Goal: Task Accomplishment & Management: Use online tool/utility

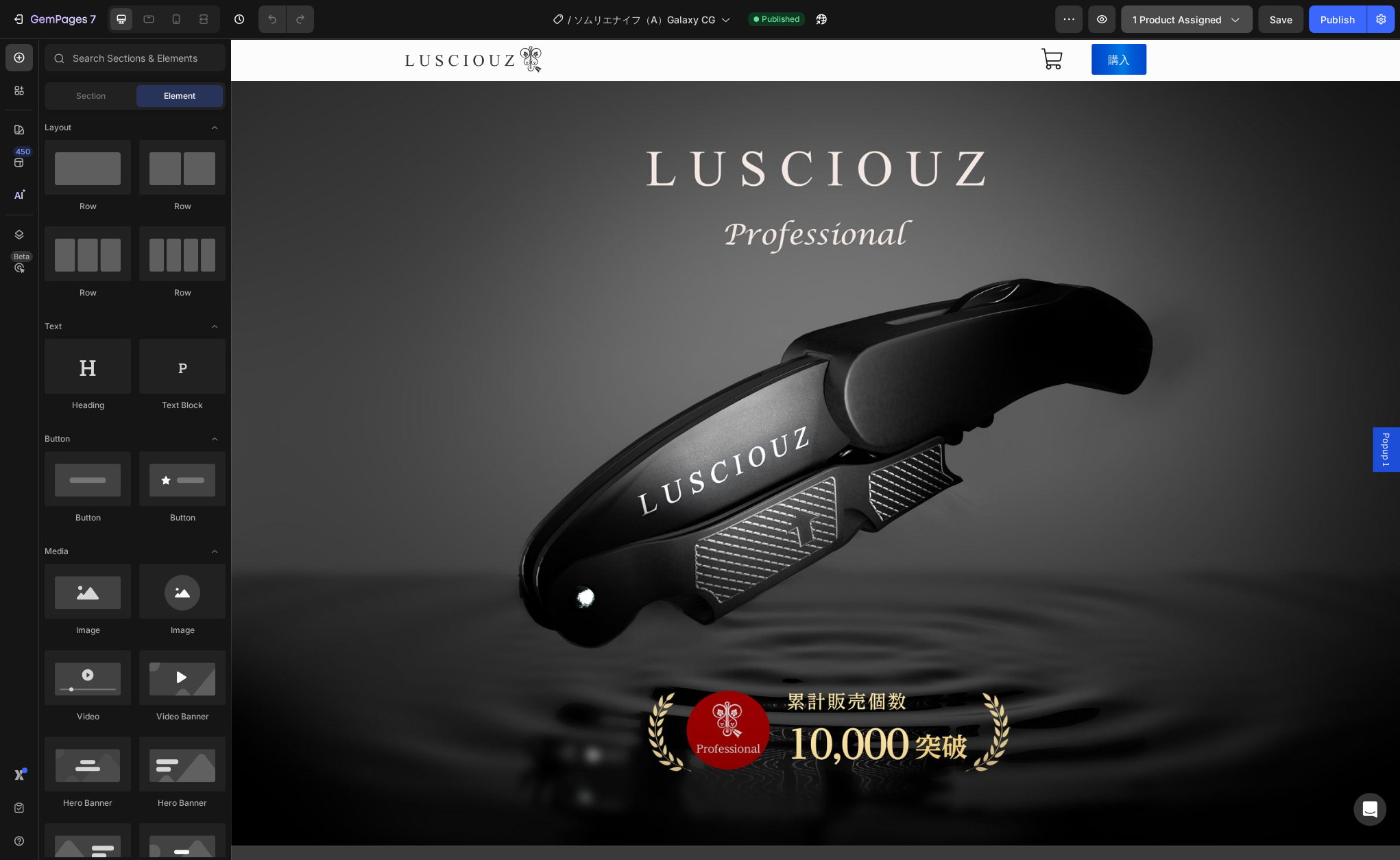
drag, startPoint x: 0, startPoint y: 0, endPoint x: 1220, endPoint y: 17, distance: 1220.1
click at [1220, 17] on span "1 product assigned" at bounding box center [1176, 20] width 89 height 14
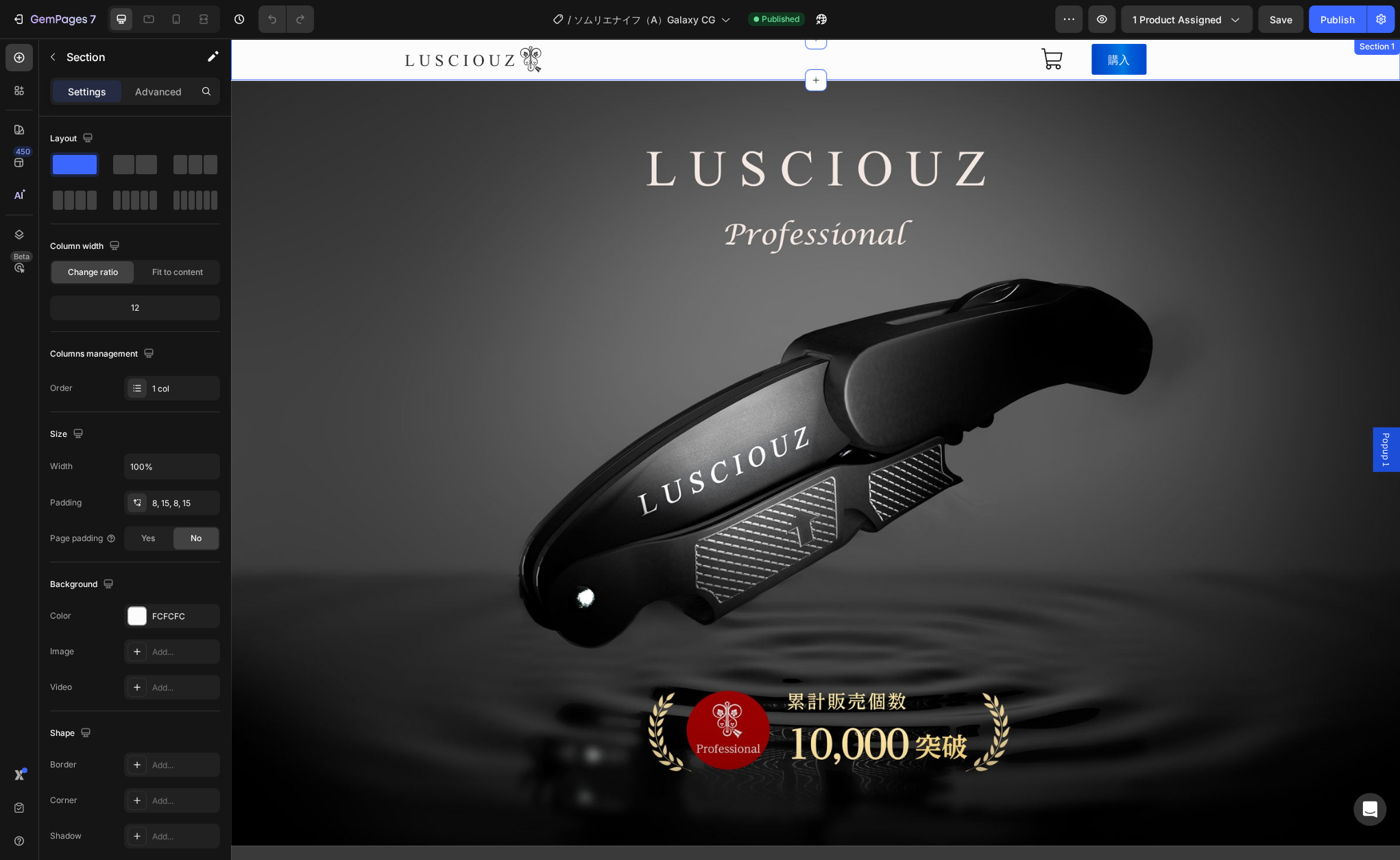
click at [1299, 57] on div "Image Icon 購入 Button Row Section 1" at bounding box center [815, 60] width 1169 height 42
click at [1359, 22] on button "Publish" at bounding box center [1338, 19] width 58 height 27
click at [1372, 22] on button "button" at bounding box center [1380, 19] width 27 height 27
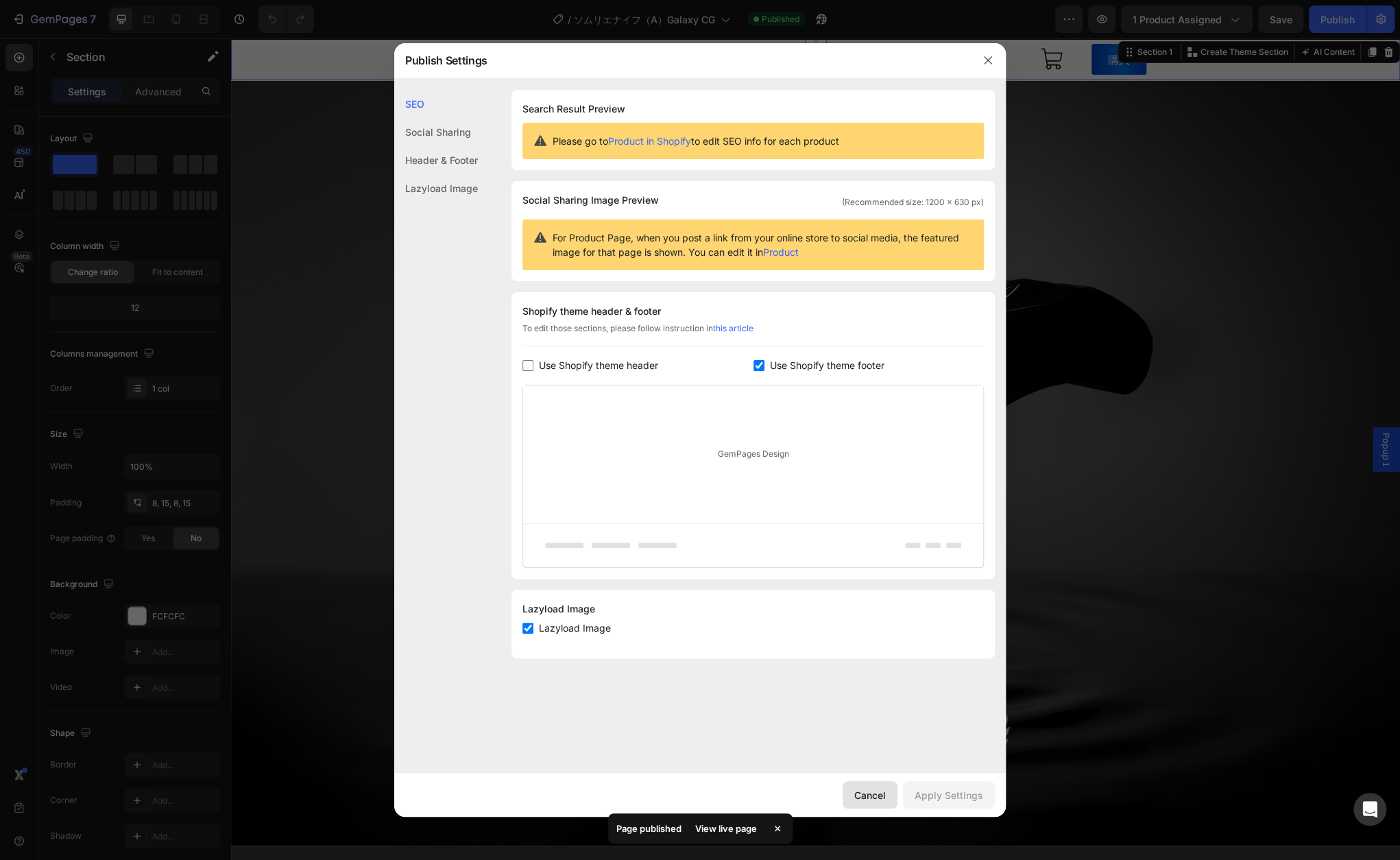
click at [857, 792] on div "Cancel" at bounding box center [870, 795] width 32 height 14
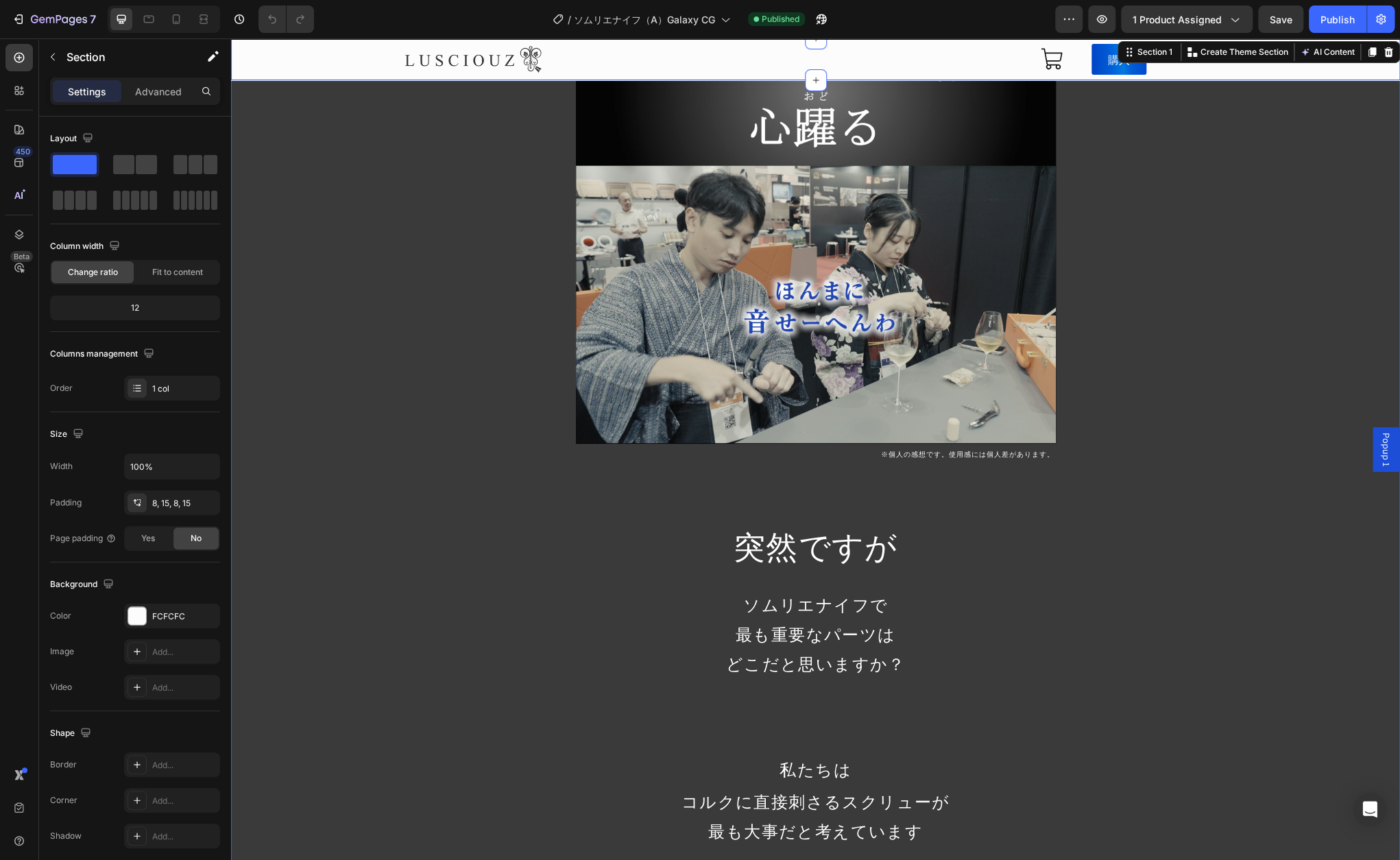
scroll to position [823, 0]
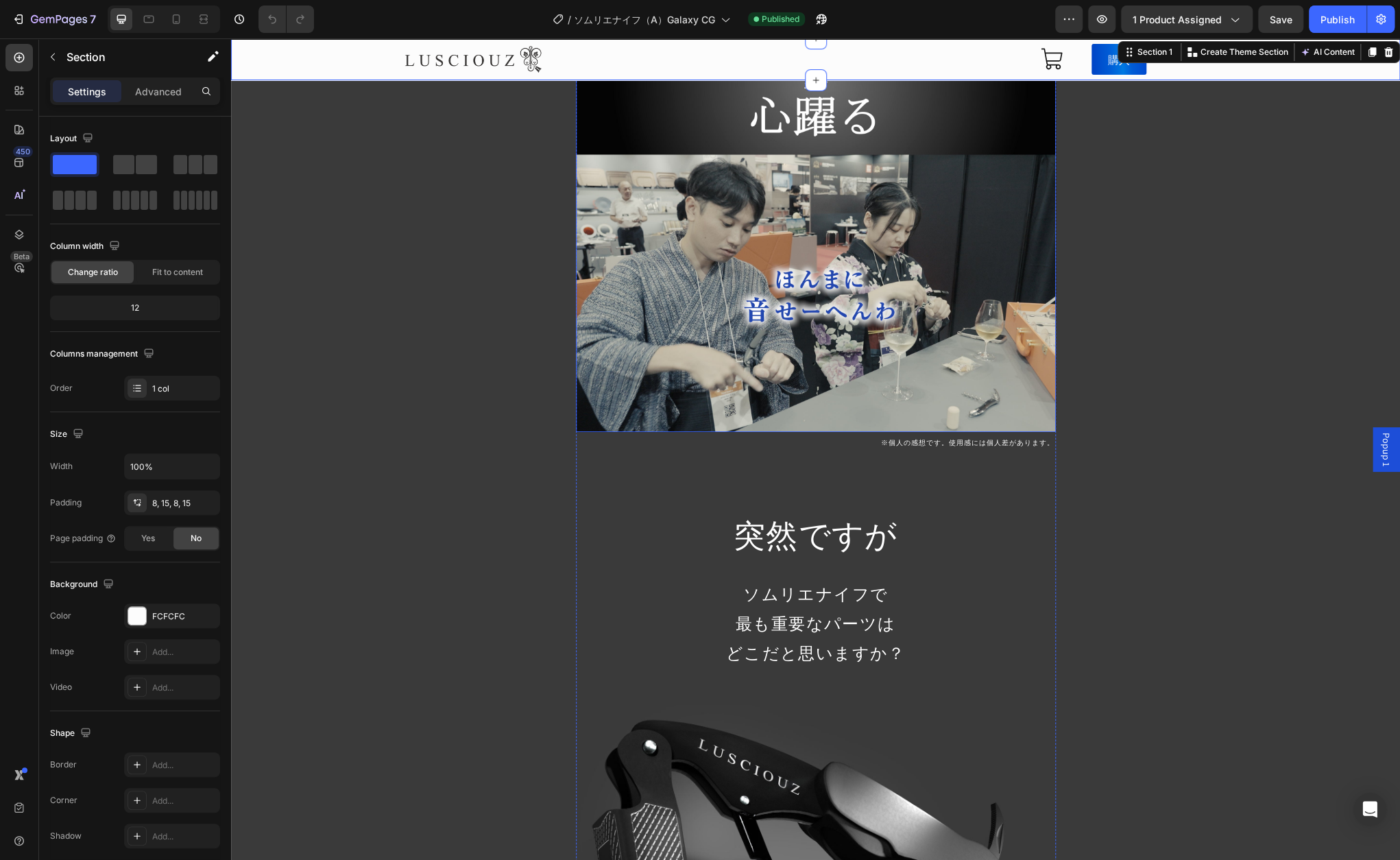
click at [1008, 253] on video at bounding box center [815, 232] width 480 height 400
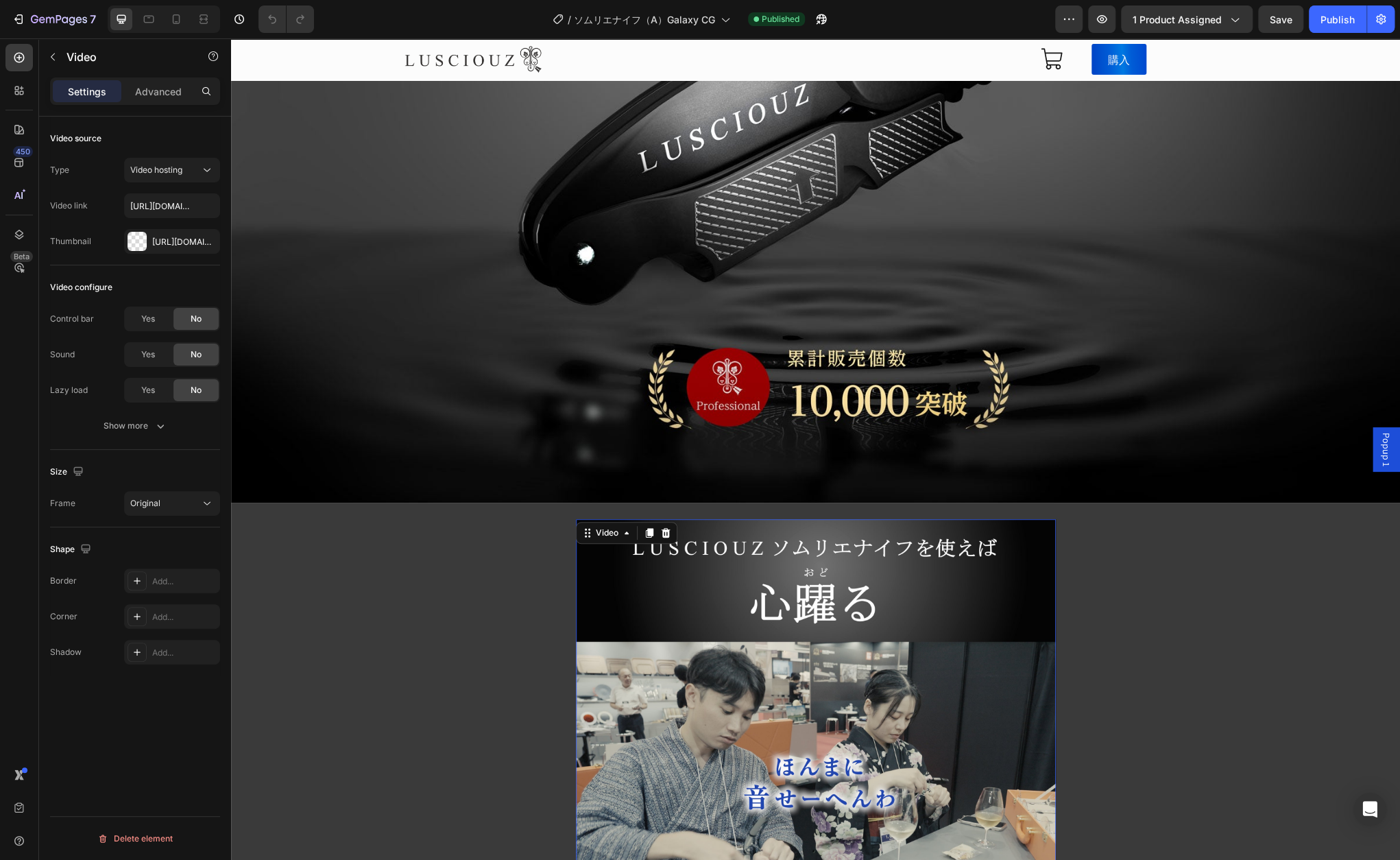
scroll to position [480, 0]
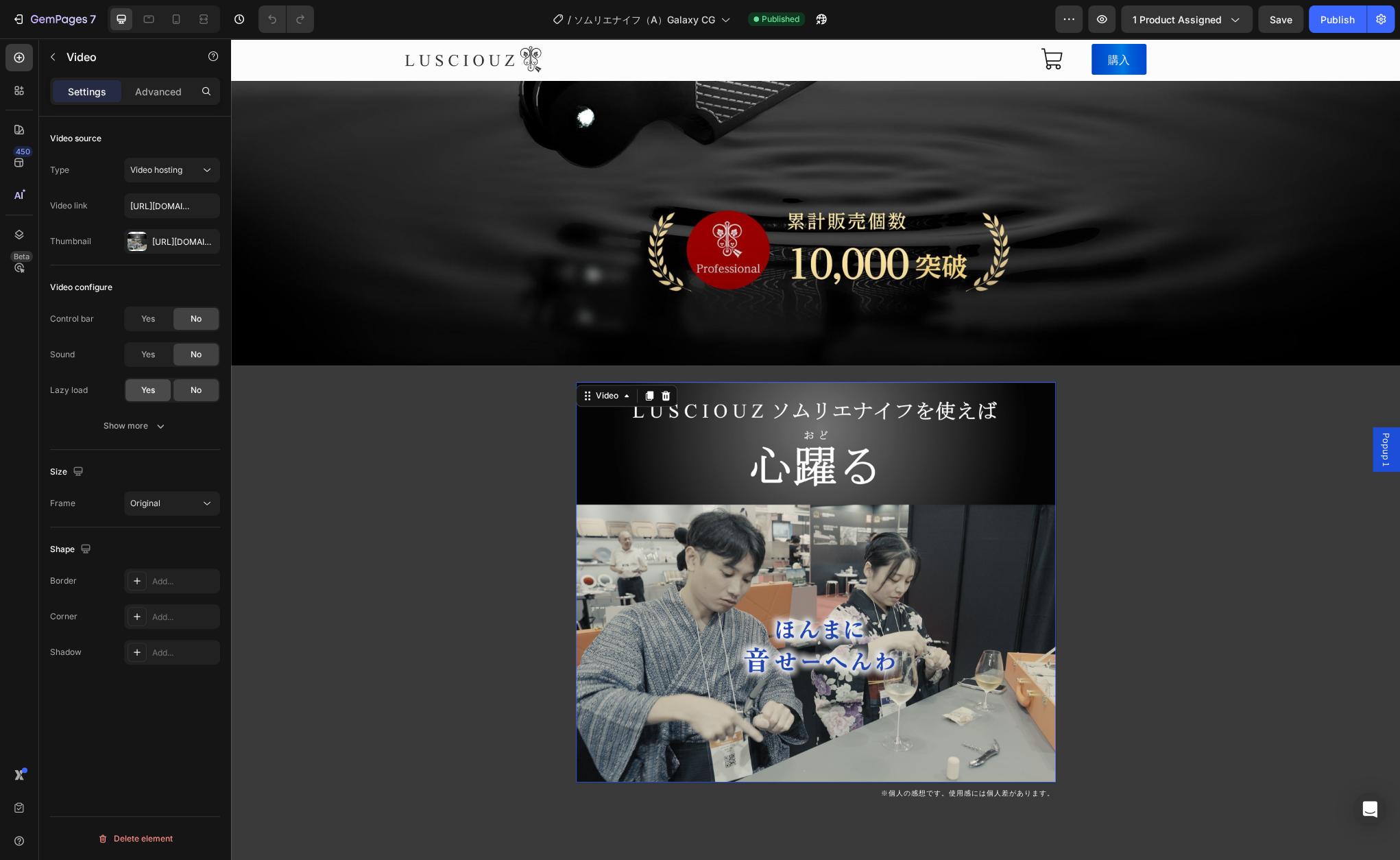
click at [151, 384] on span "Yes" at bounding box center [148, 391] width 14 height 13
drag, startPoint x: 1286, startPoint y: 21, endPoint x: 1346, endPoint y: 19, distance: 60.0
click at [1286, 23] on span "Save" at bounding box center [1280, 19] width 23 height 12
click at [1349, 18] on div "Publish" at bounding box center [1338, 20] width 34 height 14
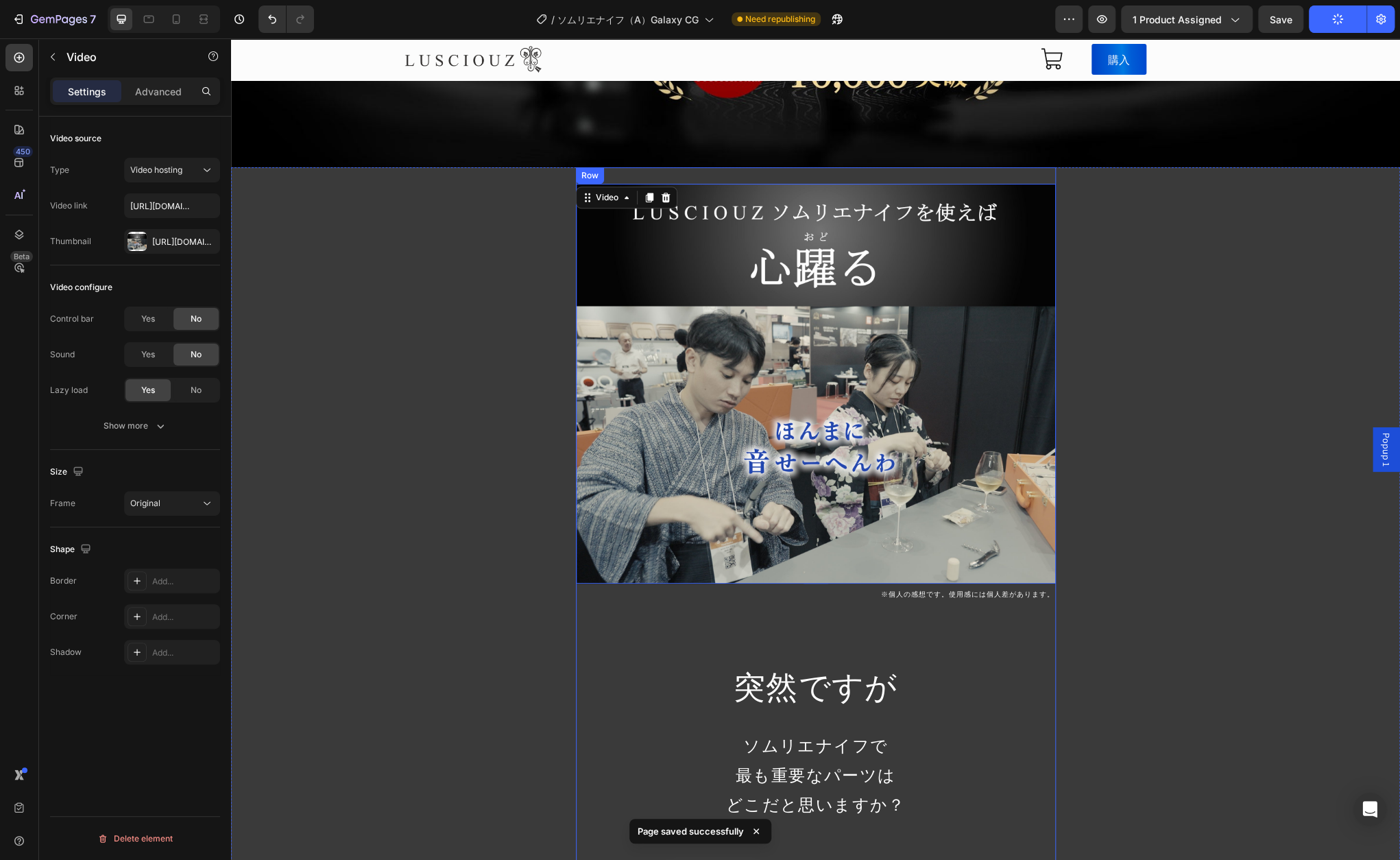
scroll to position [617, 0]
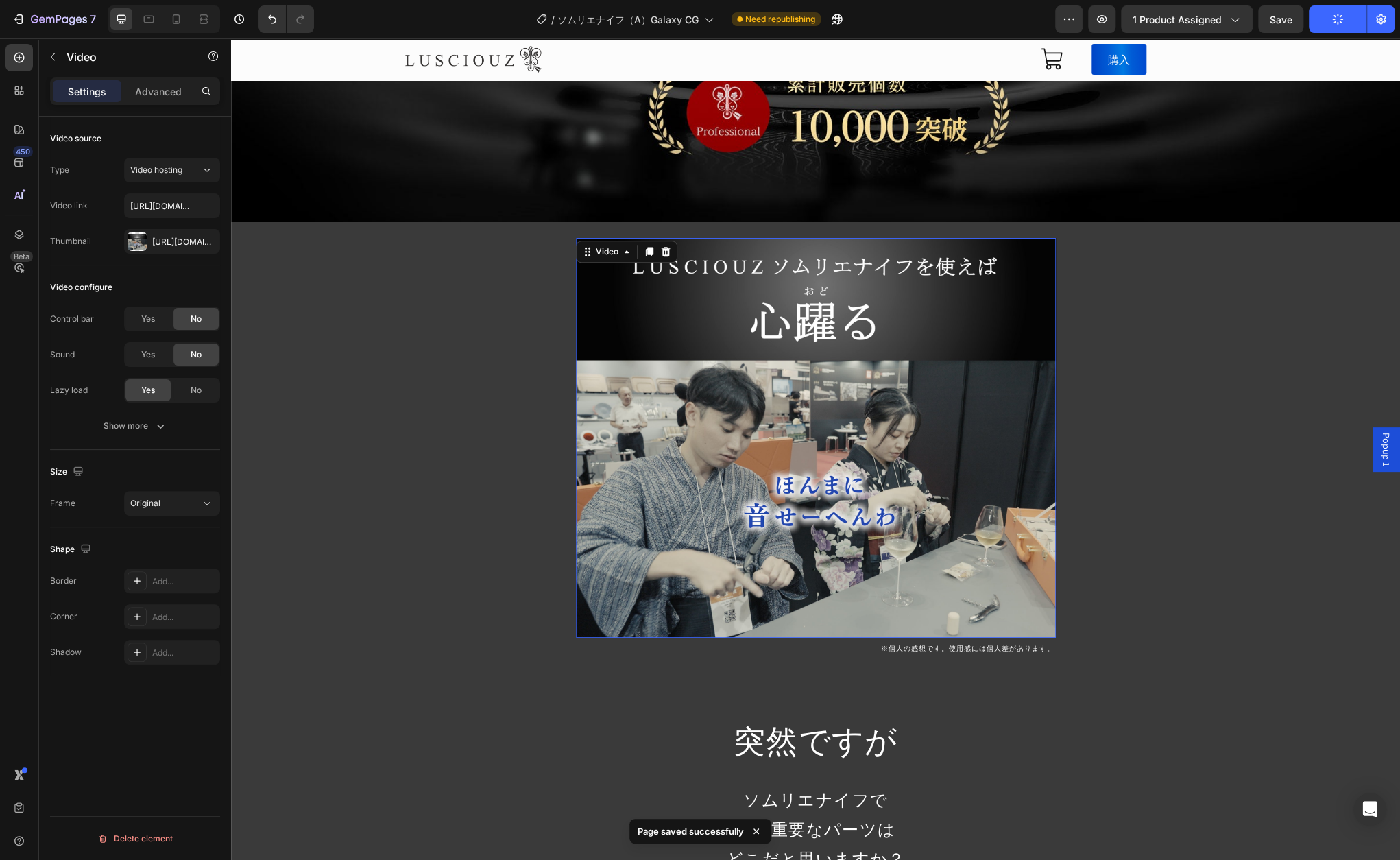
click at [895, 441] on video at bounding box center [815, 438] width 480 height 400
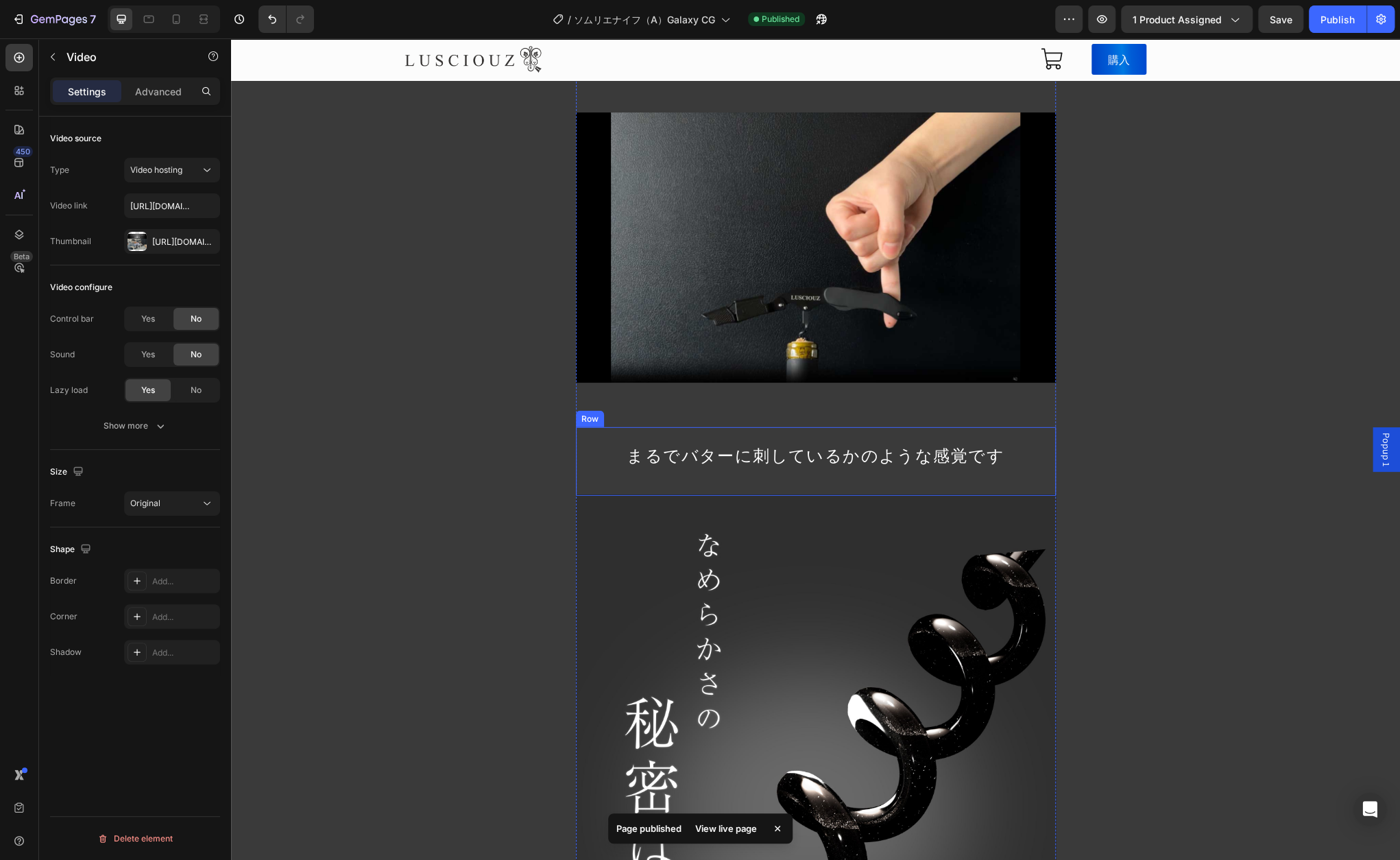
scroll to position [2469, 0]
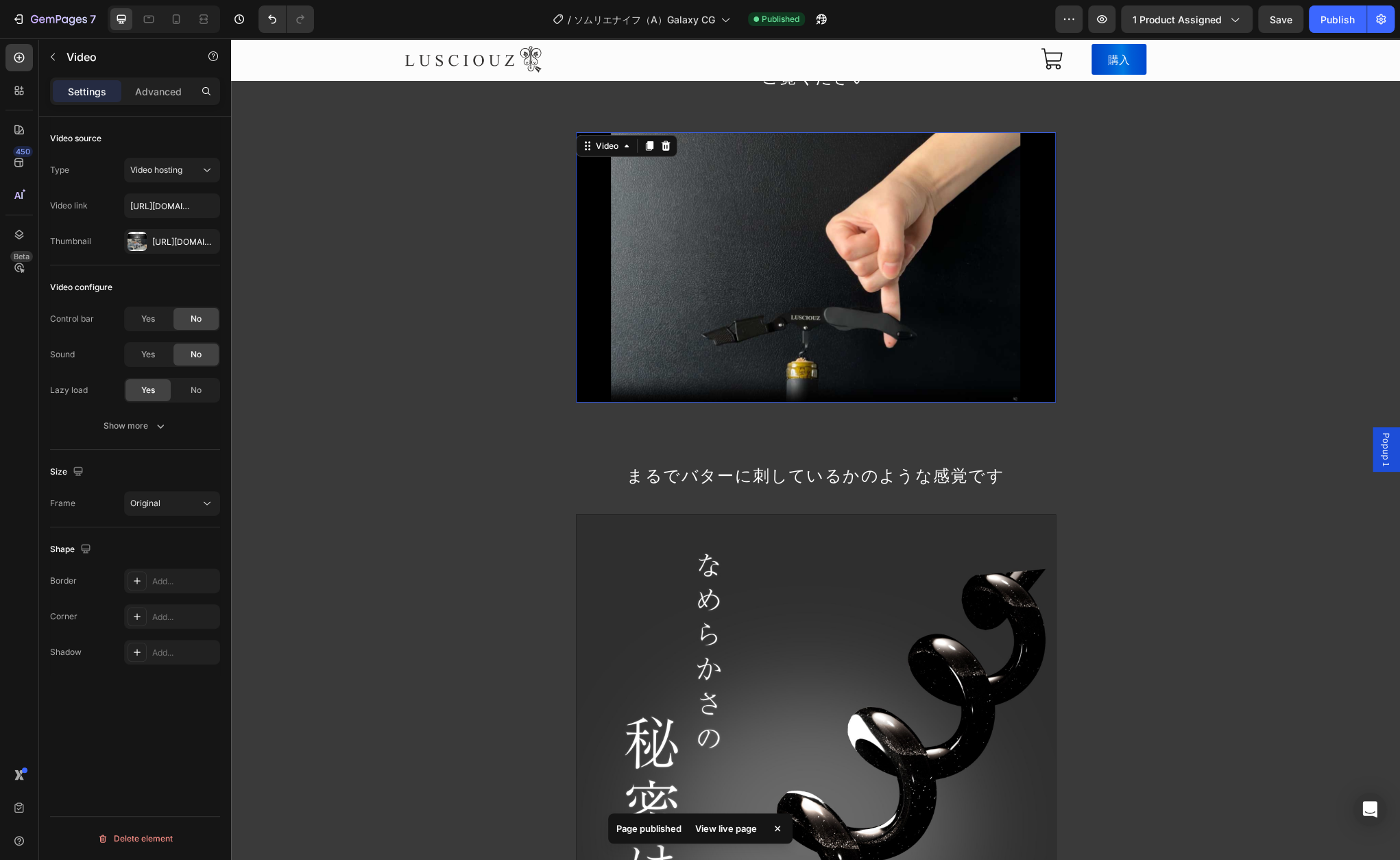
click at [878, 402] on video at bounding box center [815, 267] width 480 height 270
click at [121, 437] on button "Show more" at bounding box center [134, 425] width 170 height 24
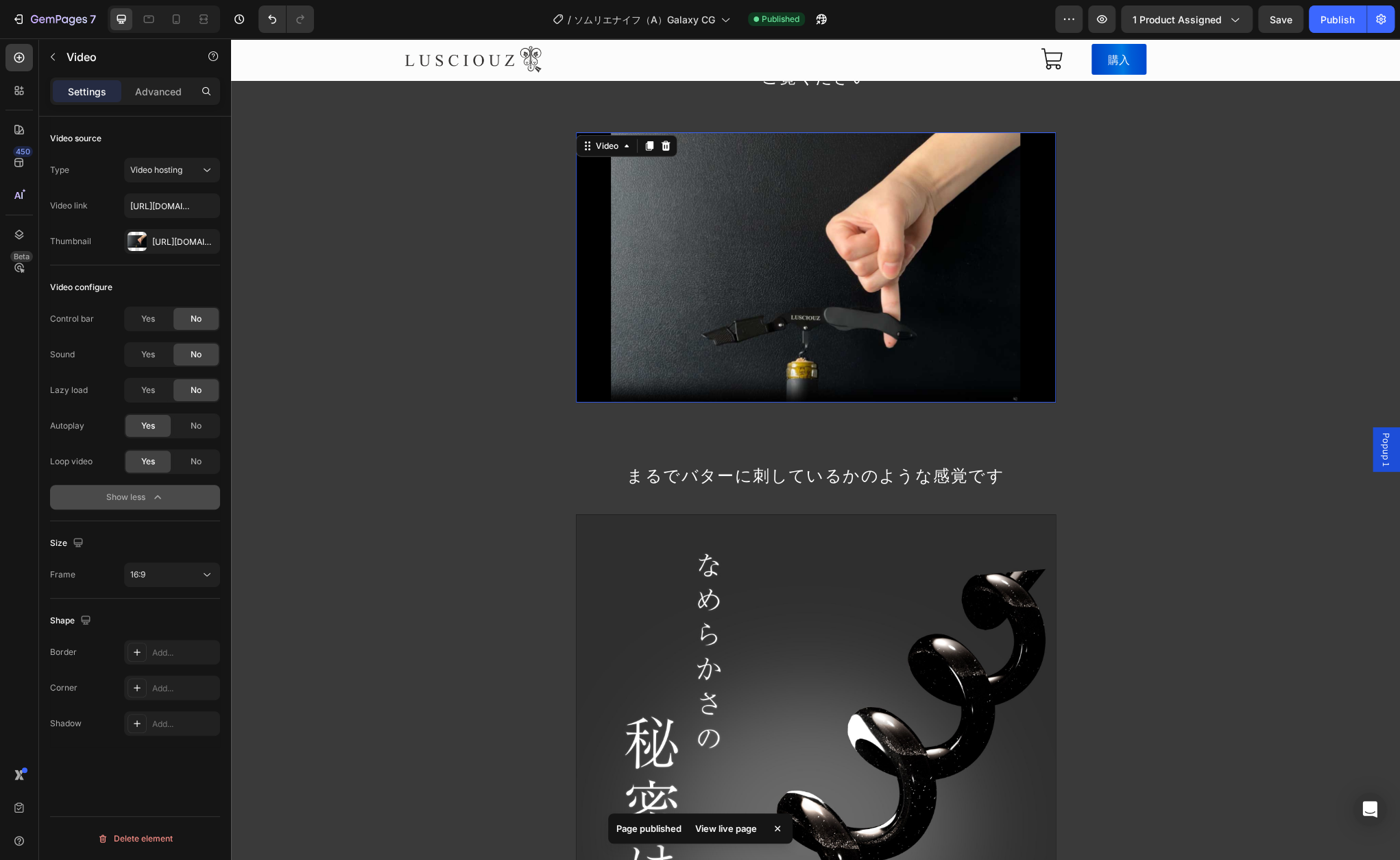
click at [164, 499] on icon "button" at bounding box center [157, 496] width 14 height 14
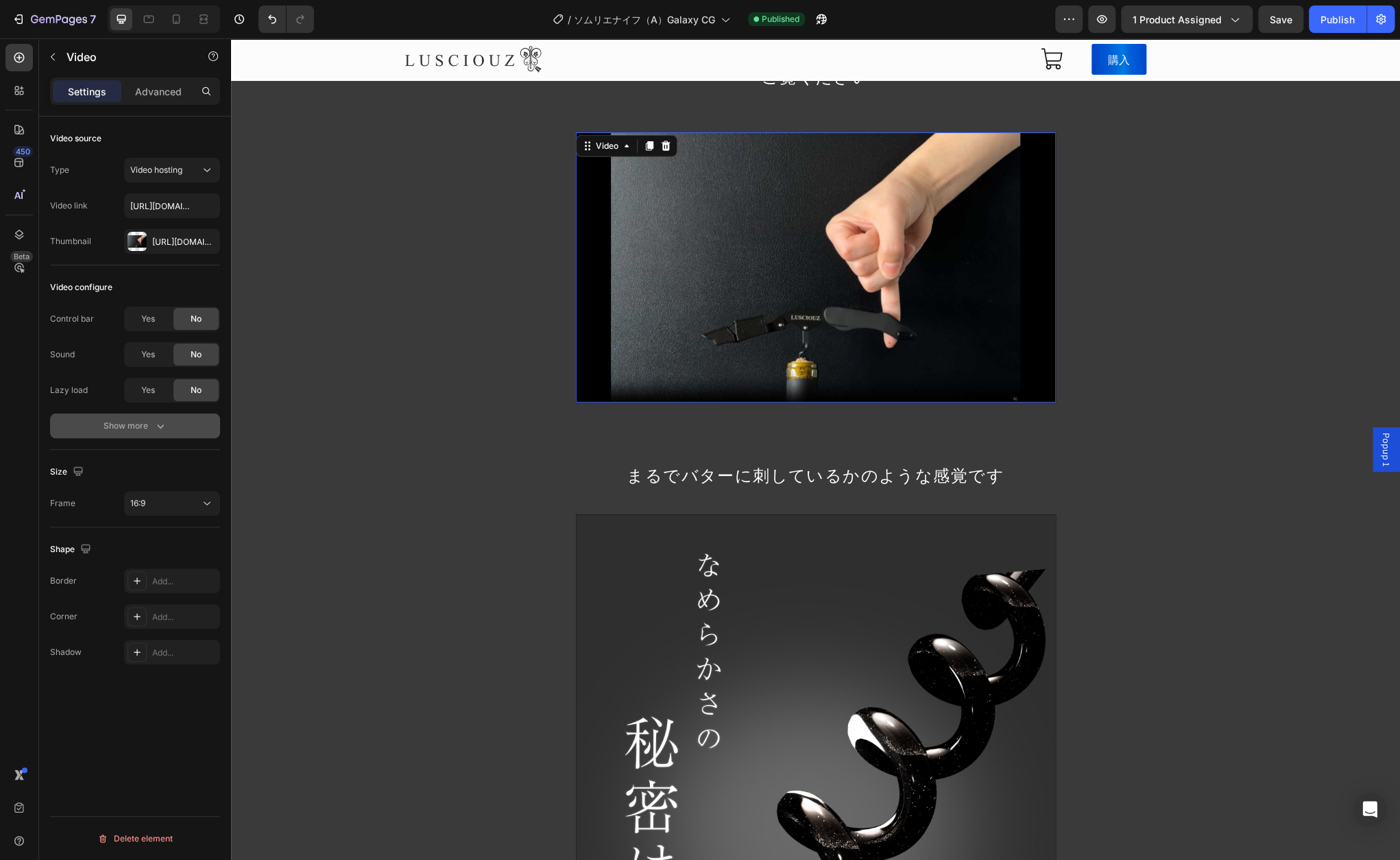
click at [161, 430] on icon "button" at bounding box center [160, 425] width 14 height 14
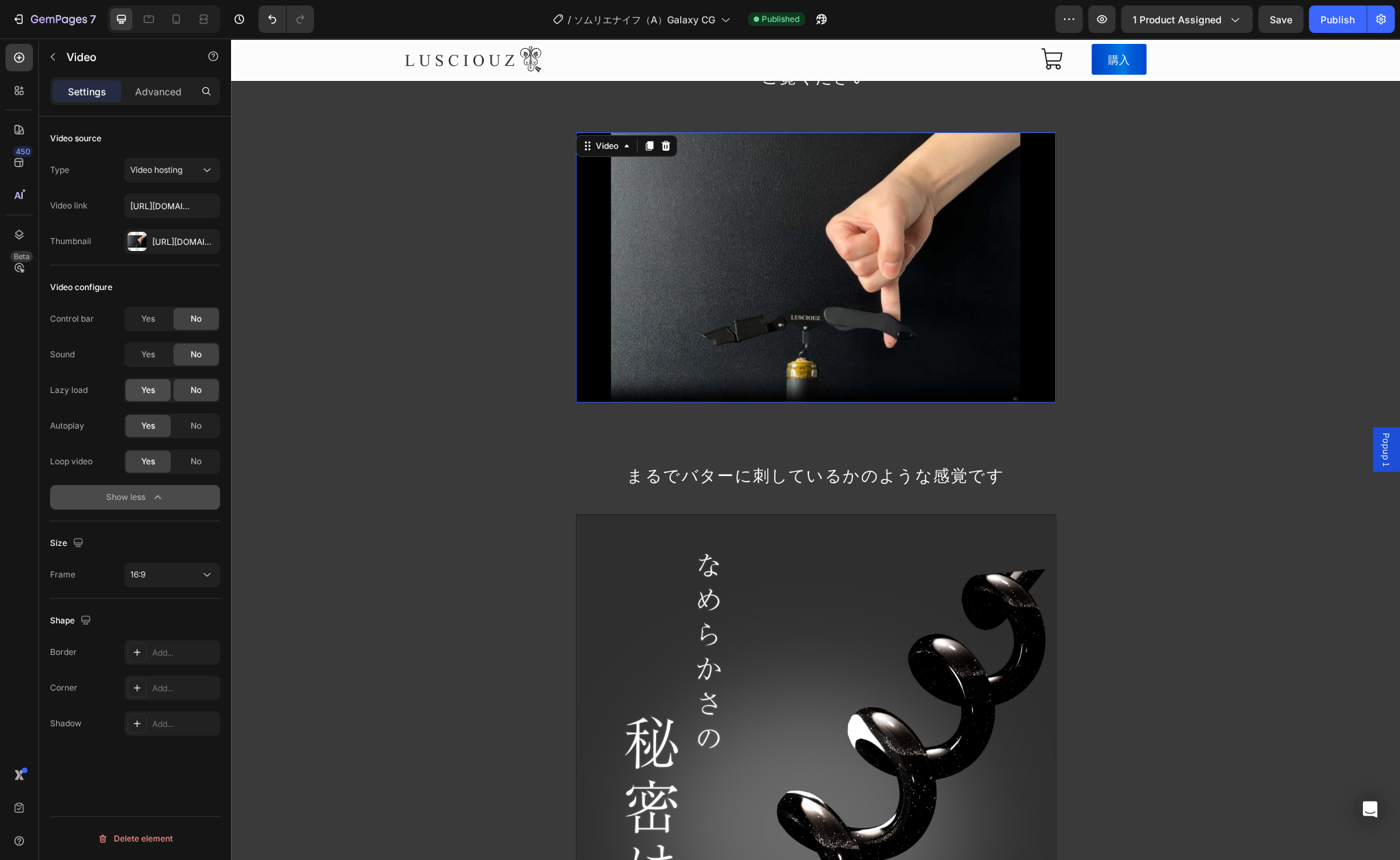
click at [160, 384] on div "Yes" at bounding box center [148, 390] width 45 height 22
click at [1280, 27] on button "Save" at bounding box center [1280, 19] width 45 height 27
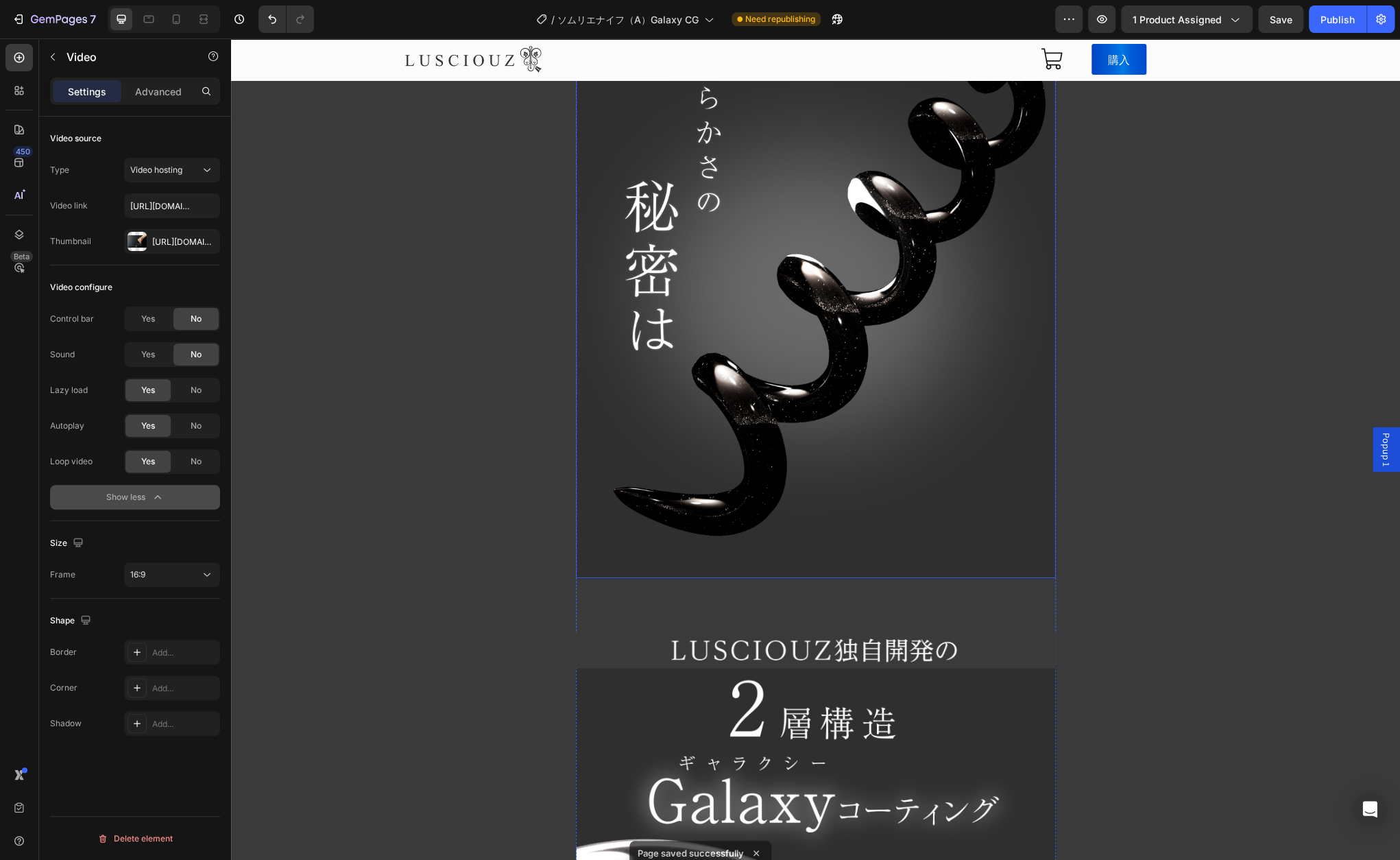
scroll to position [2881, 0]
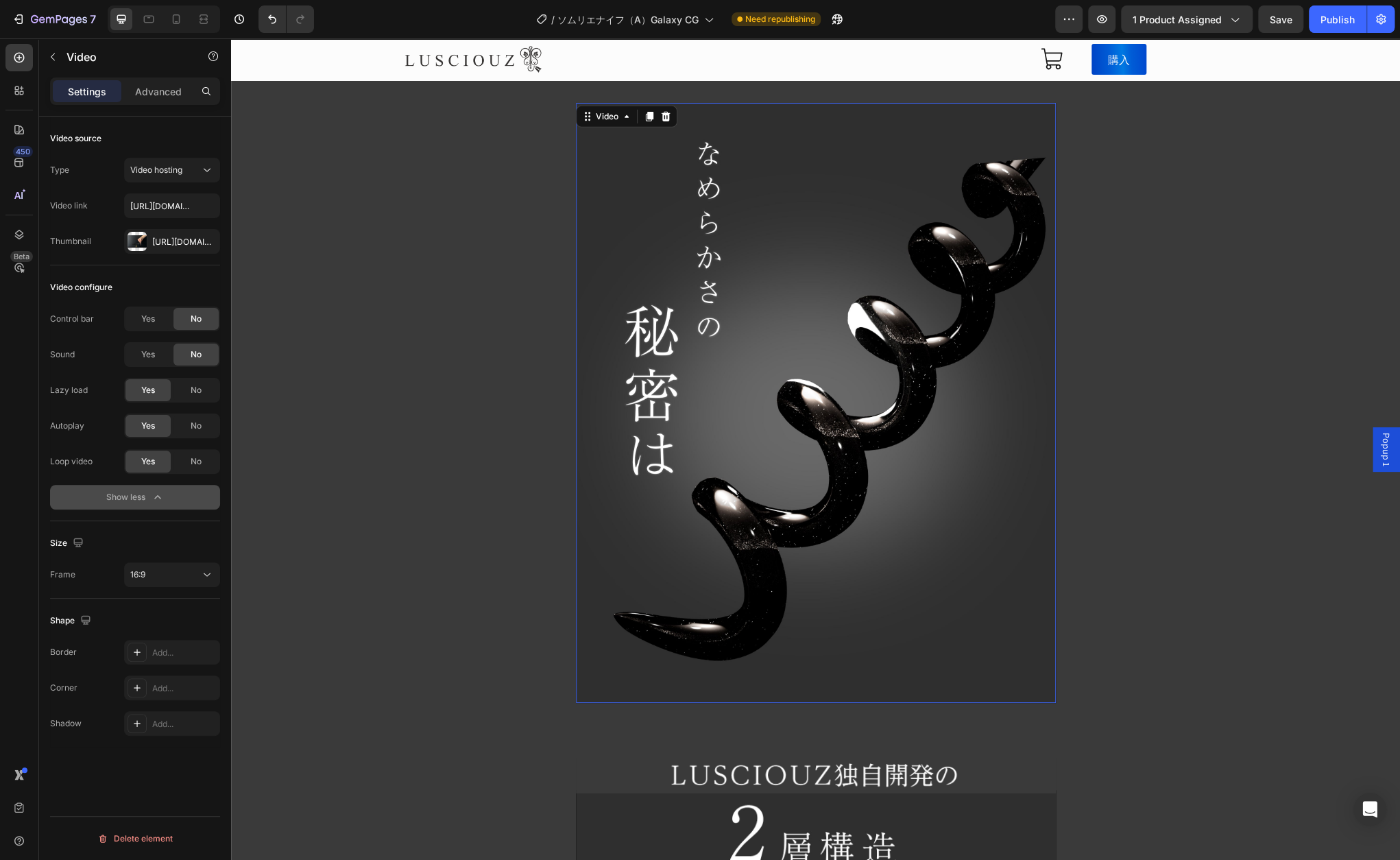
click at [917, 633] on video at bounding box center [815, 402] width 480 height 600
click at [156, 387] on div "Yes" at bounding box center [148, 390] width 45 height 22
drag, startPoint x: 1282, startPoint y: 27, endPoint x: 1328, endPoint y: 36, distance: 46.9
click at [1285, 27] on button "Save" at bounding box center [1280, 19] width 45 height 27
click at [1340, 38] on div "7 Version history / ソムリエナイフ（A）Galaxy CG Need republishing Preview 1 product ass…" at bounding box center [700, 19] width 1400 height 39
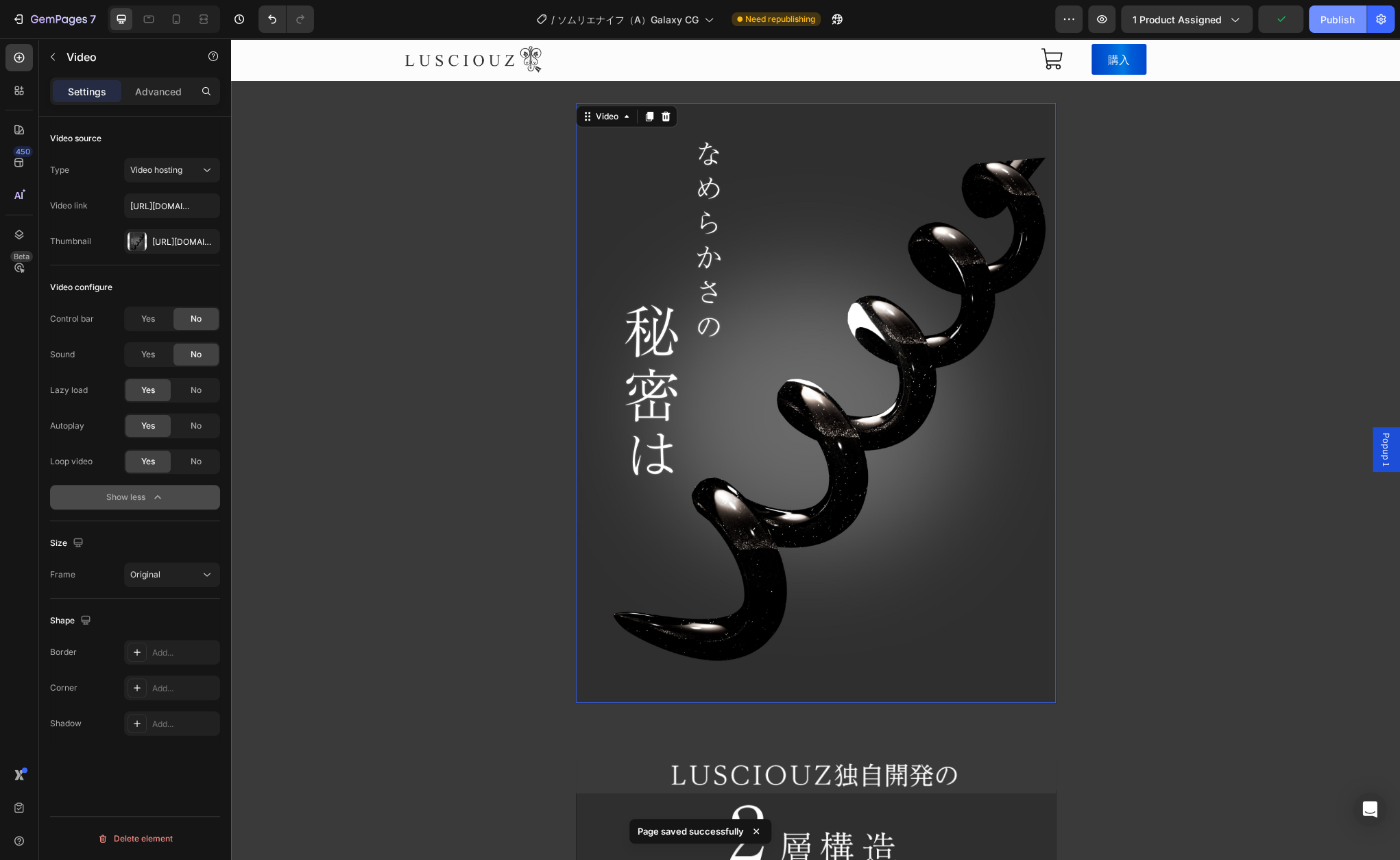
click at [1338, 27] on button "Publish" at bounding box center [1338, 19] width 58 height 27
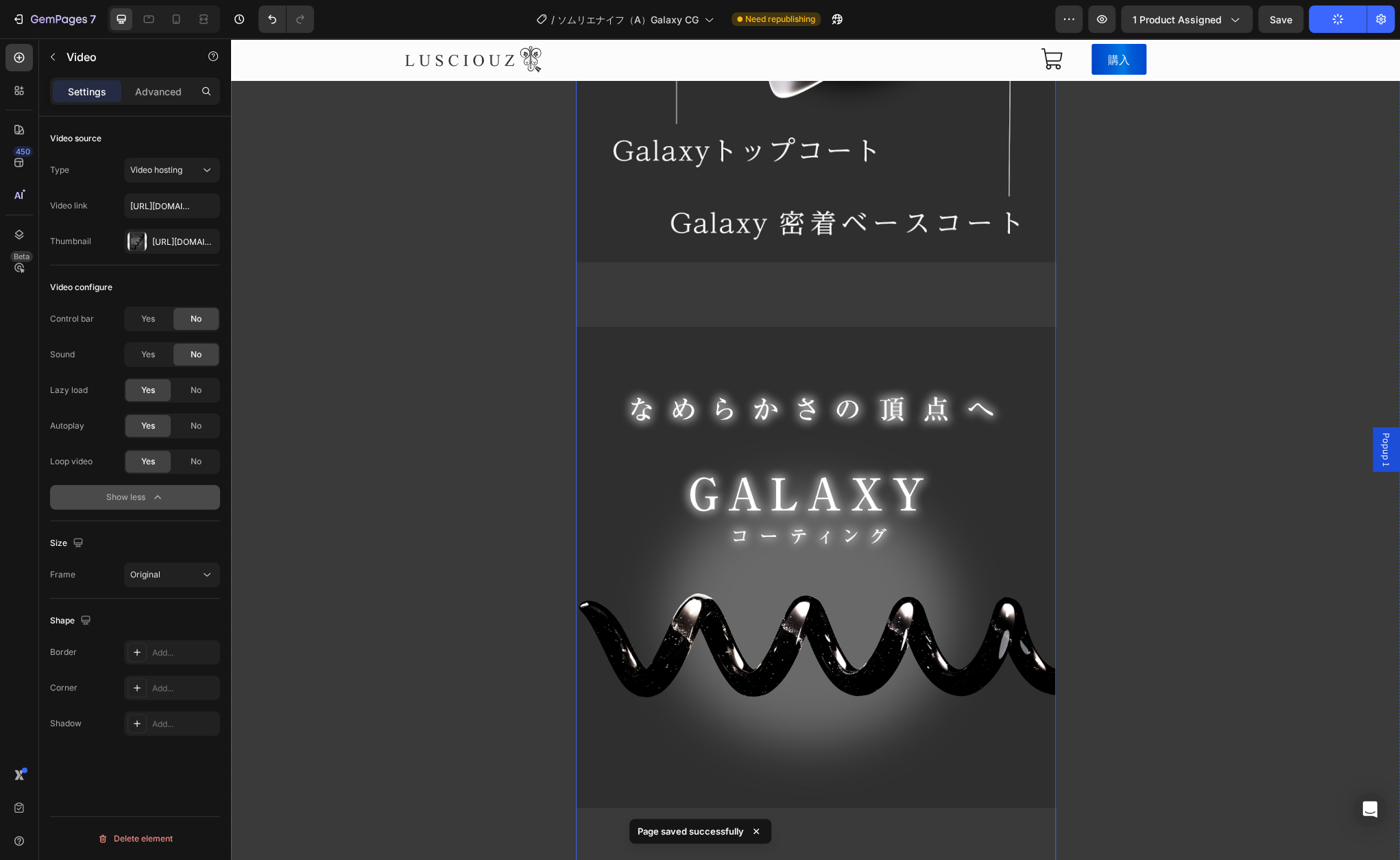
scroll to position [4046, 0]
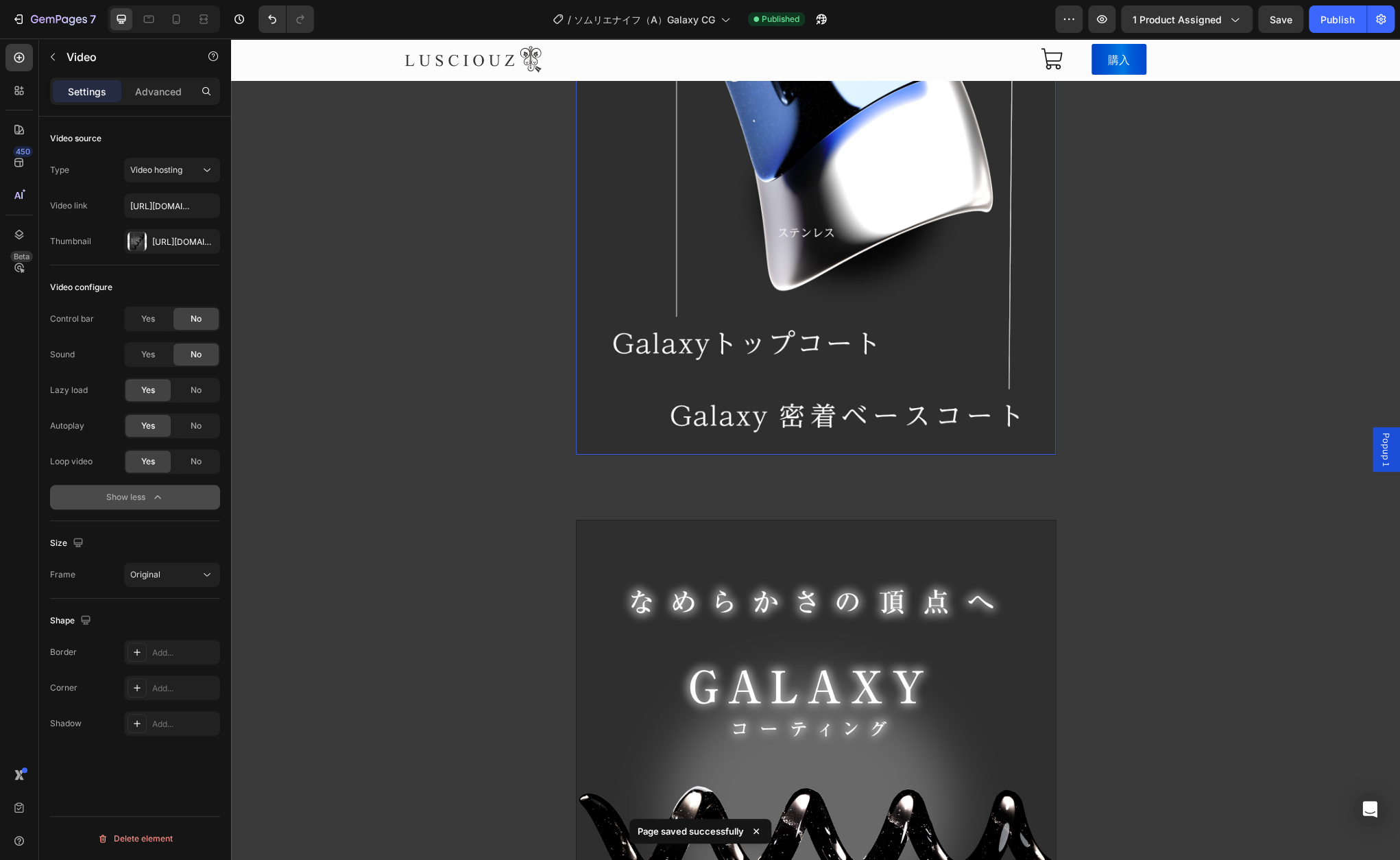
click at [913, 395] on video at bounding box center [815, 40] width 480 height 830
drag, startPoint x: 164, startPoint y: 386, endPoint x: 7, endPoint y: 378, distance: 157.2
click at [164, 386] on div "Yes" at bounding box center [148, 390] width 45 height 22
click at [709, 730] on video at bounding box center [815, 760] width 480 height 480
click at [159, 387] on div "Yes" at bounding box center [148, 390] width 45 height 22
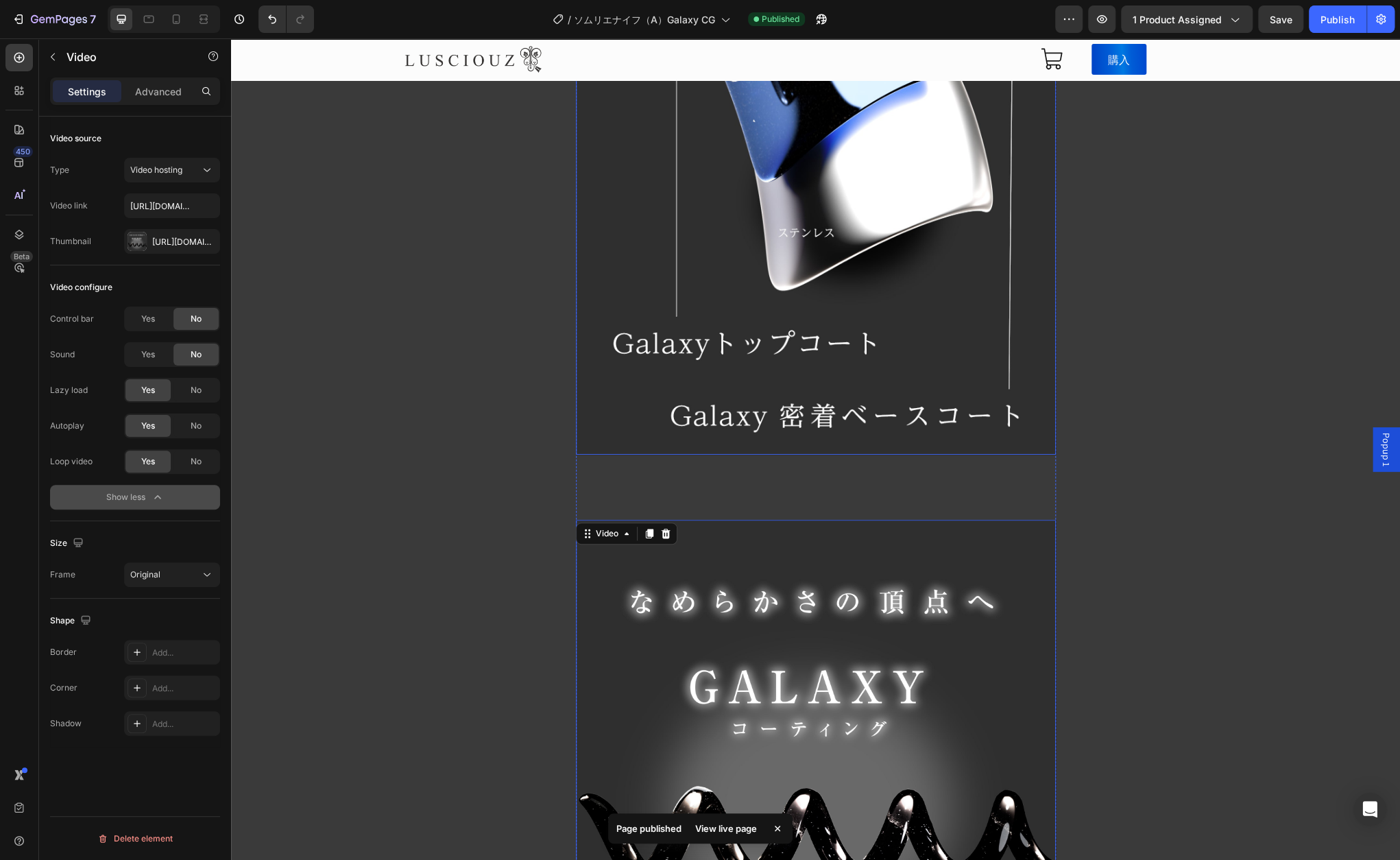
click at [667, 421] on video at bounding box center [815, 40] width 480 height 830
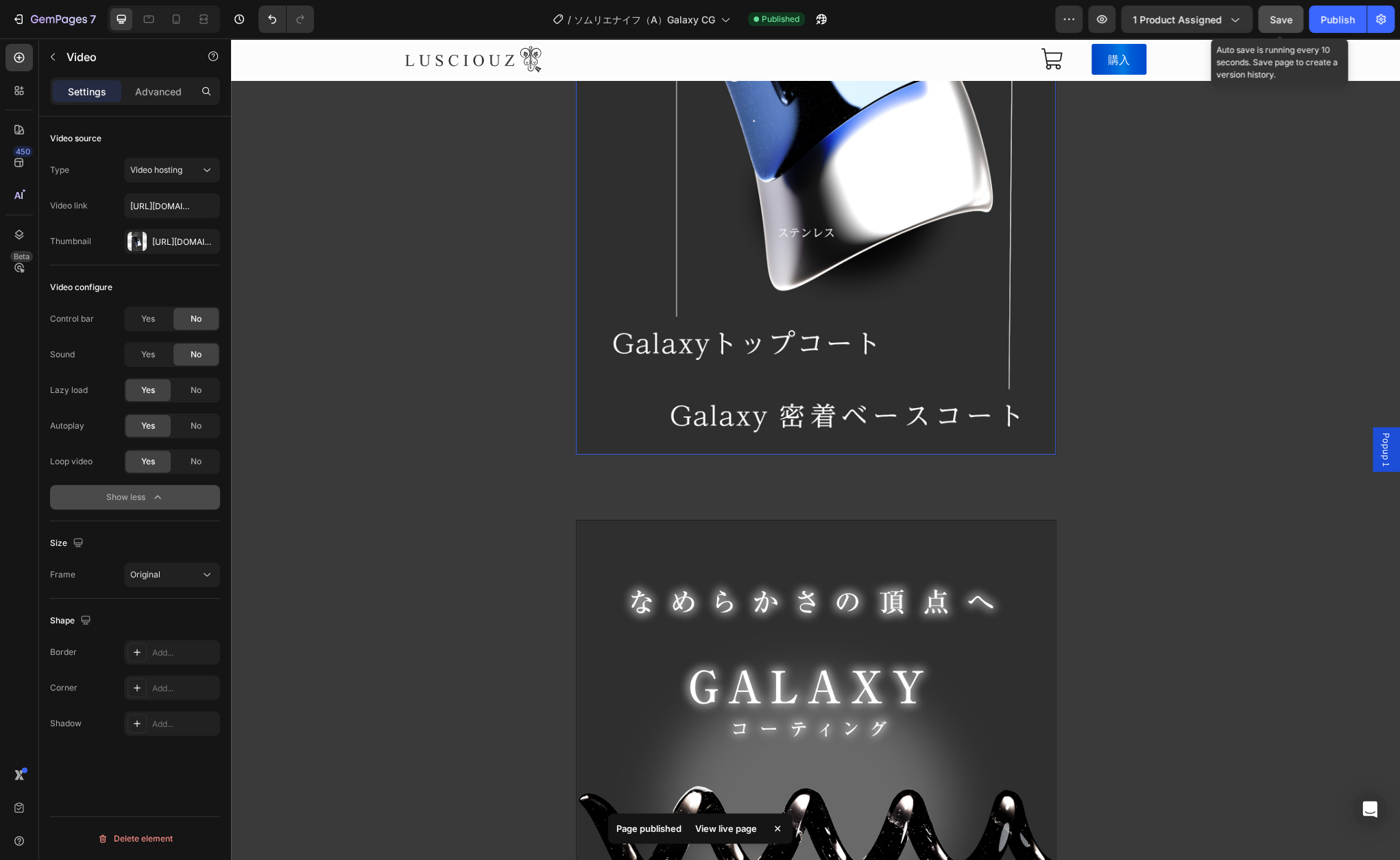
drag, startPoint x: 1275, startPoint y: 17, endPoint x: 983, endPoint y: 181, distance: 334.9
click at [1275, 17] on span "Save" at bounding box center [1280, 19] width 23 height 12
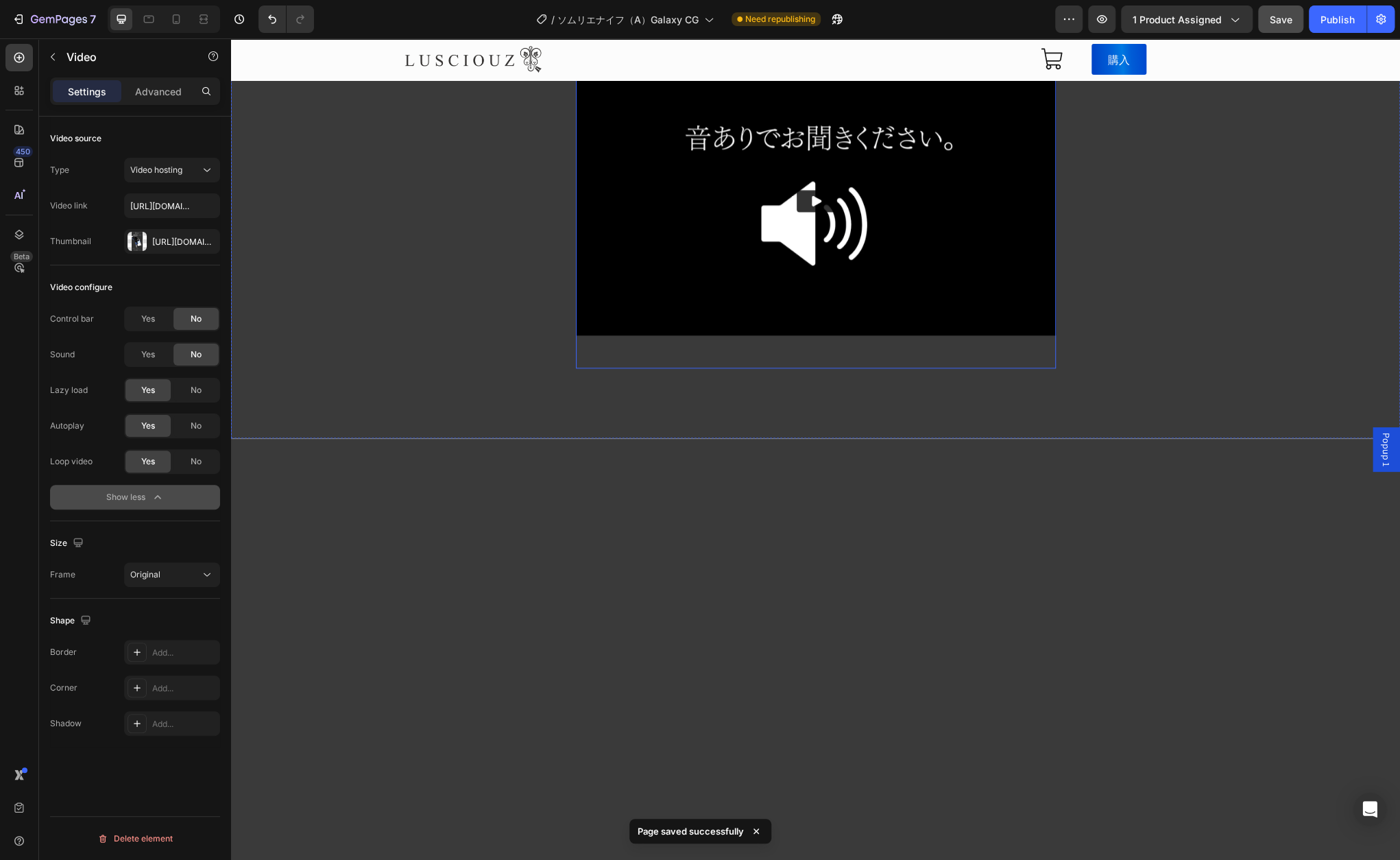
scroll to position [8229, 0]
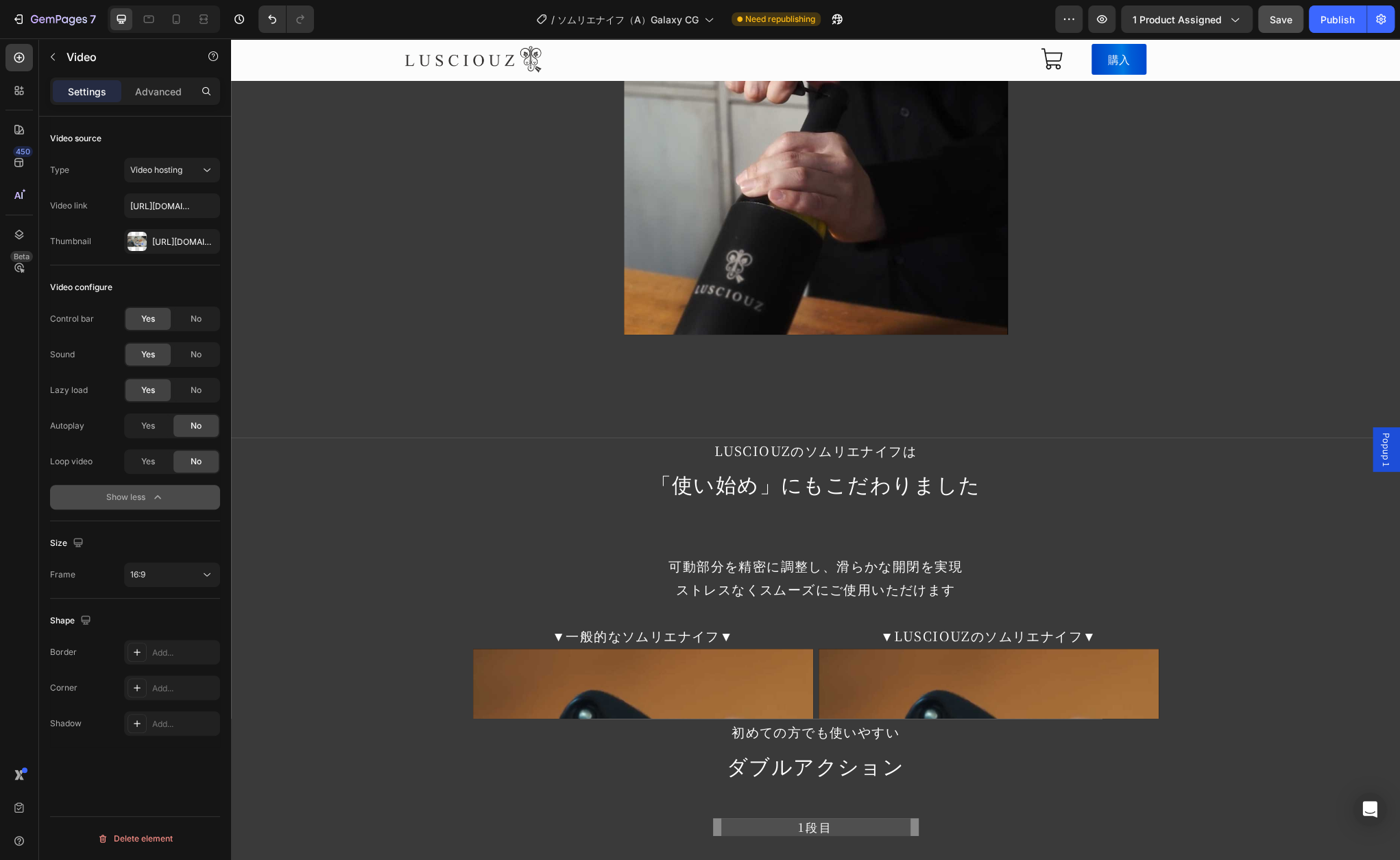
scroll to position [10491, 0]
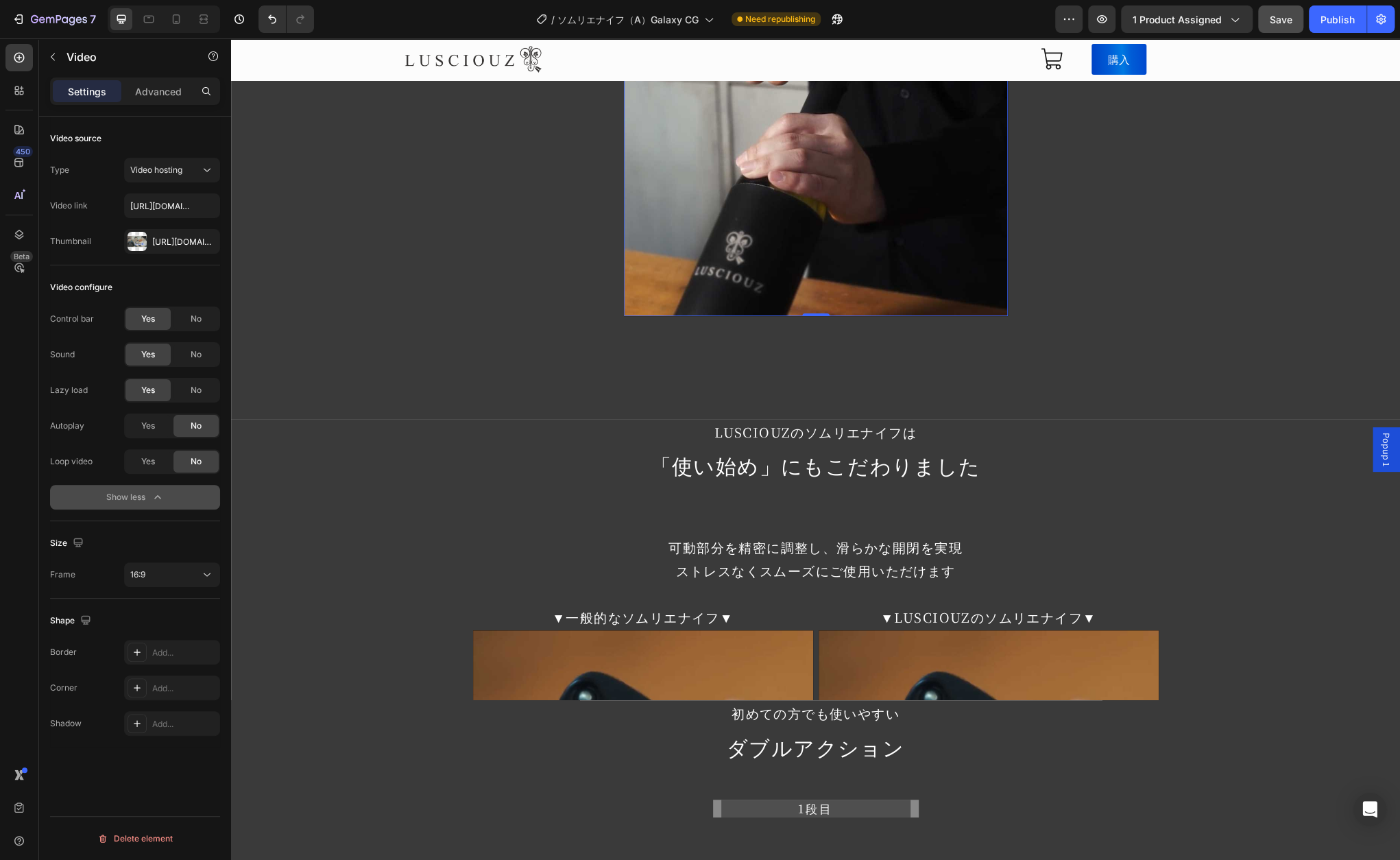
click at [911, 316] on video at bounding box center [815, 125] width 384 height 384
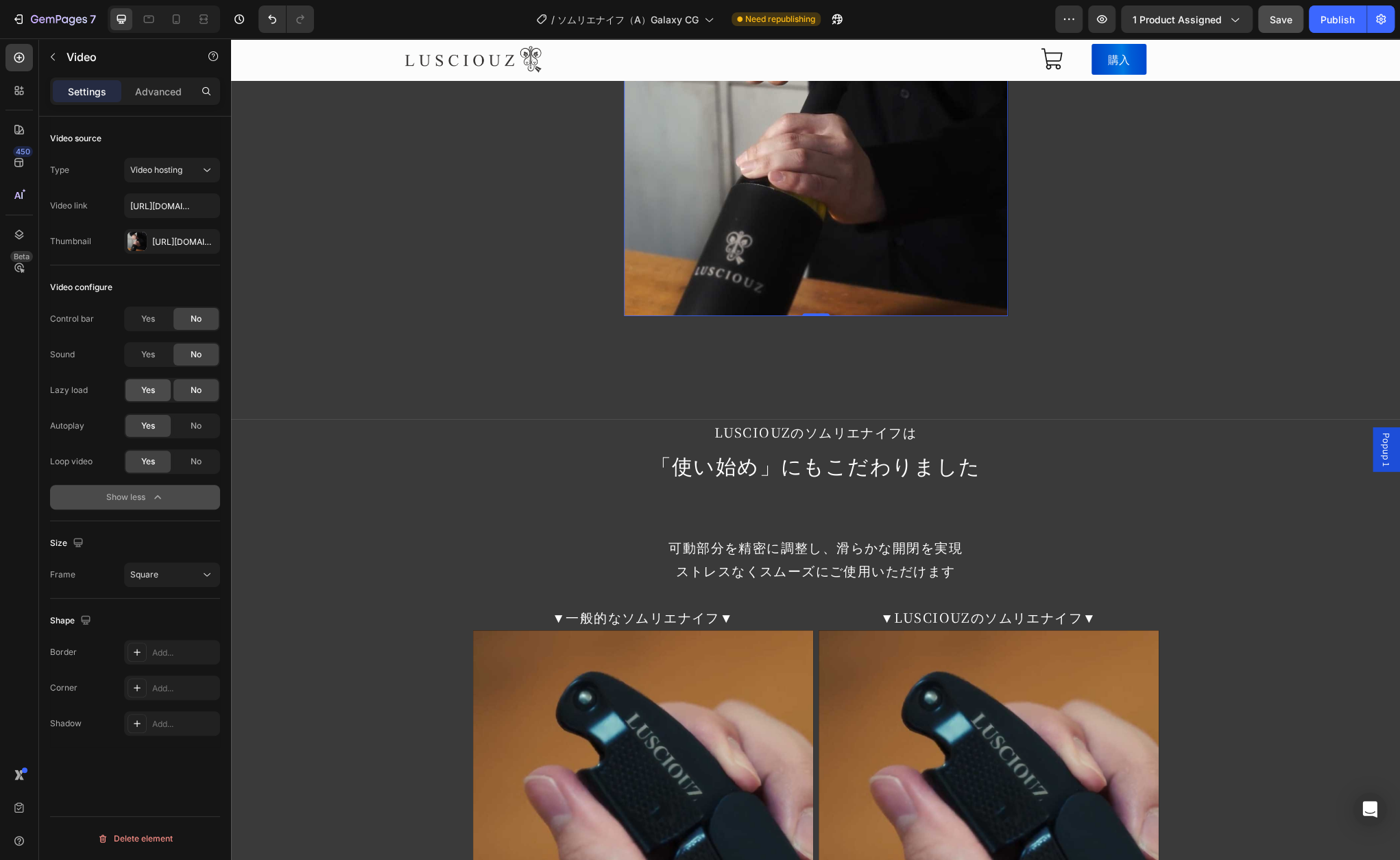
click at [144, 392] on span "Yes" at bounding box center [148, 391] width 14 height 13
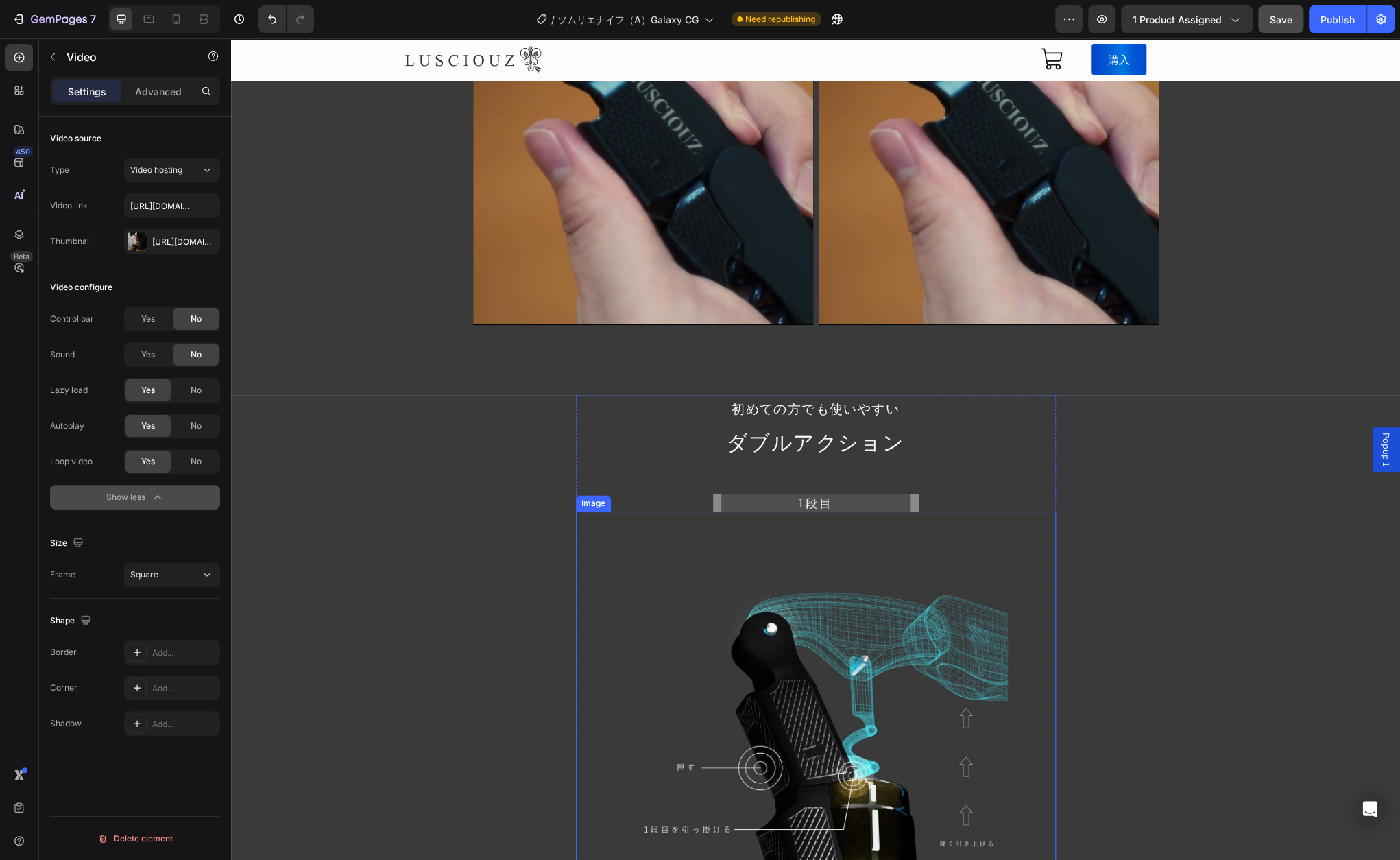
scroll to position [11520, 0]
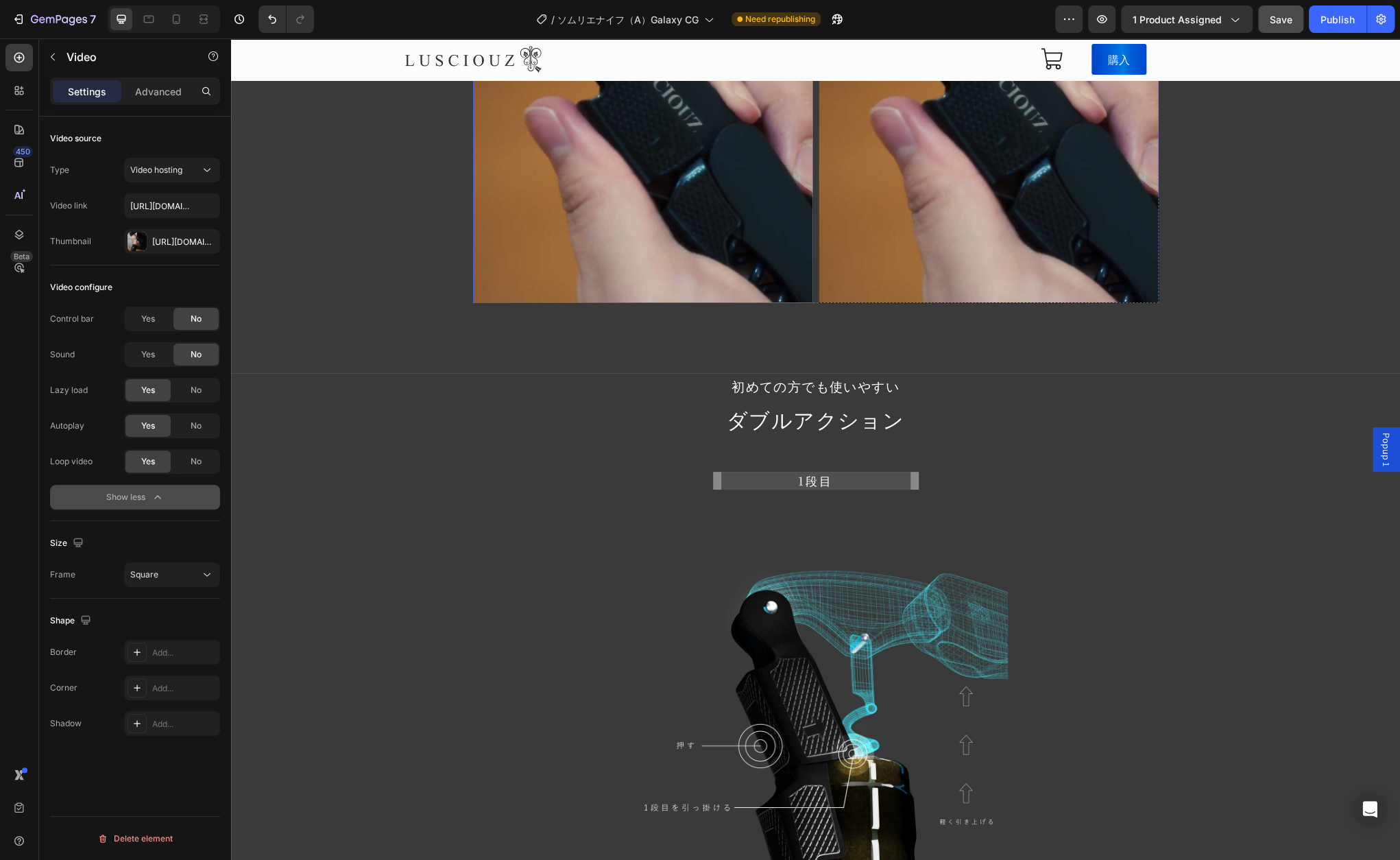
click at [541, 139] on video at bounding box center [642, 132] width 340 height 341
click at [143, 393] on span "Yes" at bounding box center [148, 391] width 14 height 13
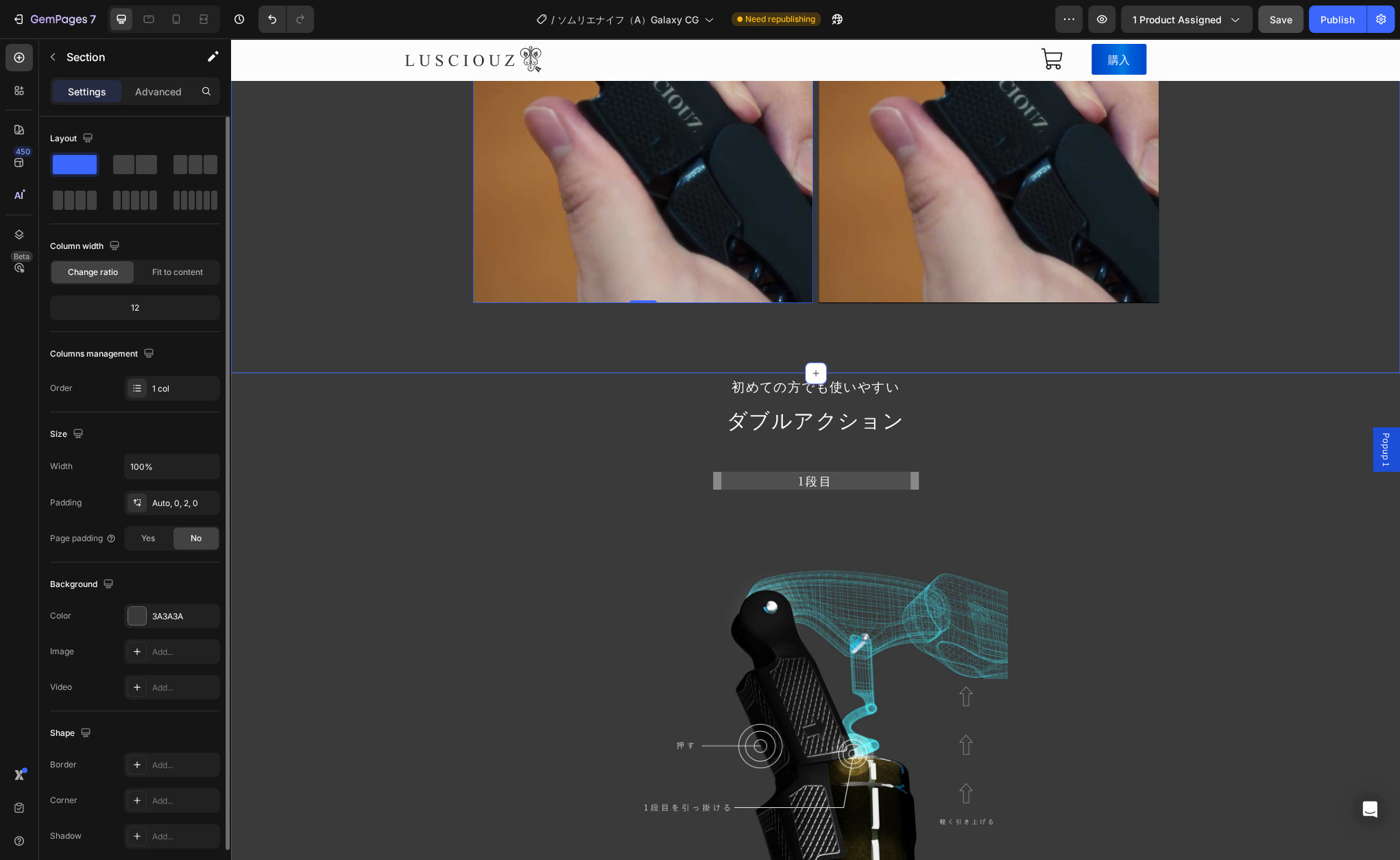
click at [870, 227] on div "LUSCIOUZのソムリエナイフは Text Block 「使い始め」にもこだわりました Text Block 可動部分を精密に調整し、滑らかな開閉を実現 ス…" at bounding box center [815, 60] width 1169 height 621
click at [907, 142] on video at bounding box center [988, 132] width 340 height 341
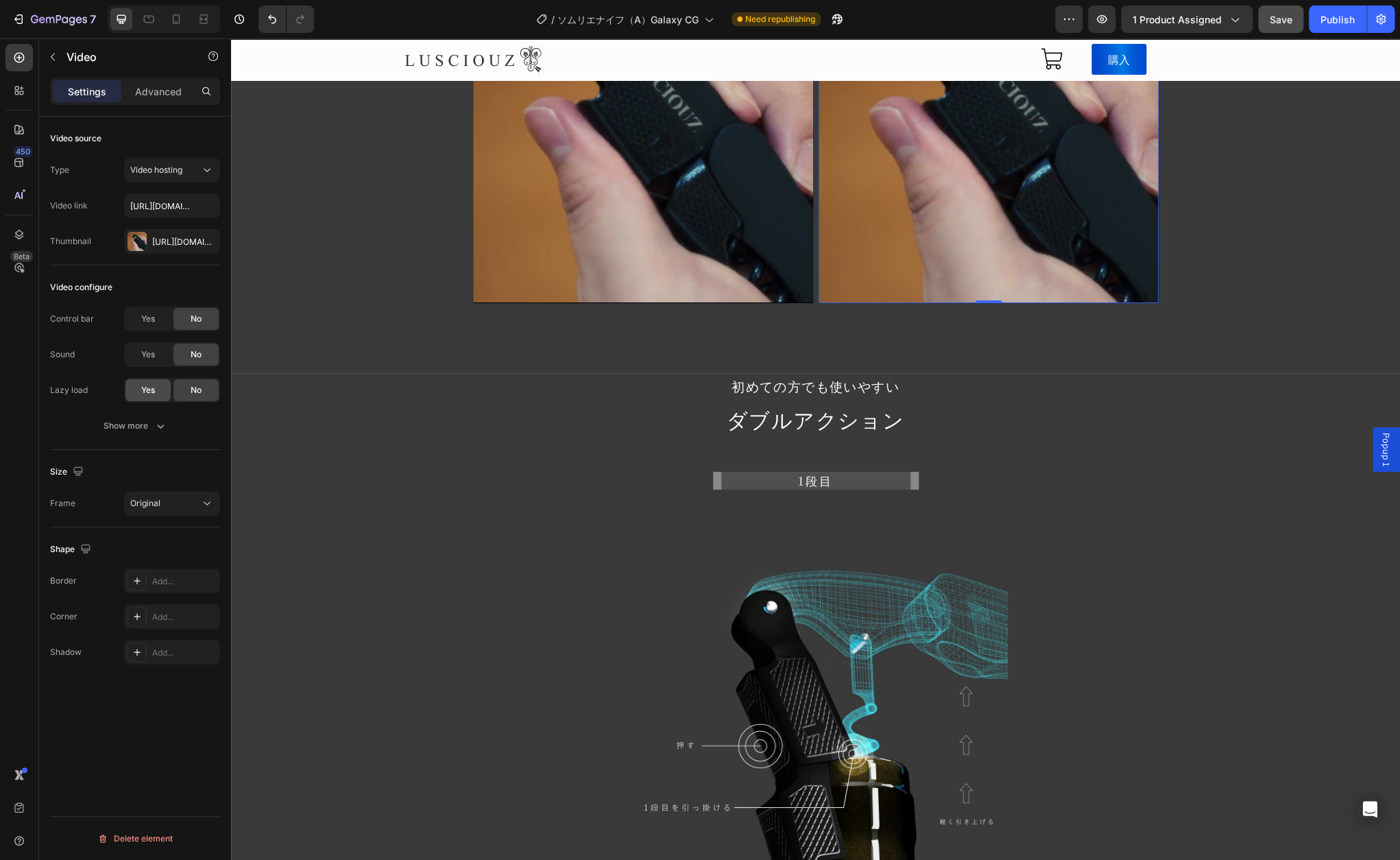
drag, startPoint x: 157, startPoint y: 389, endPoint x: 116, endPoint y: 394, distance: 41.3
click at [157, 389] on div "Yes" at bounding box center [148, 390] width 45 height 22
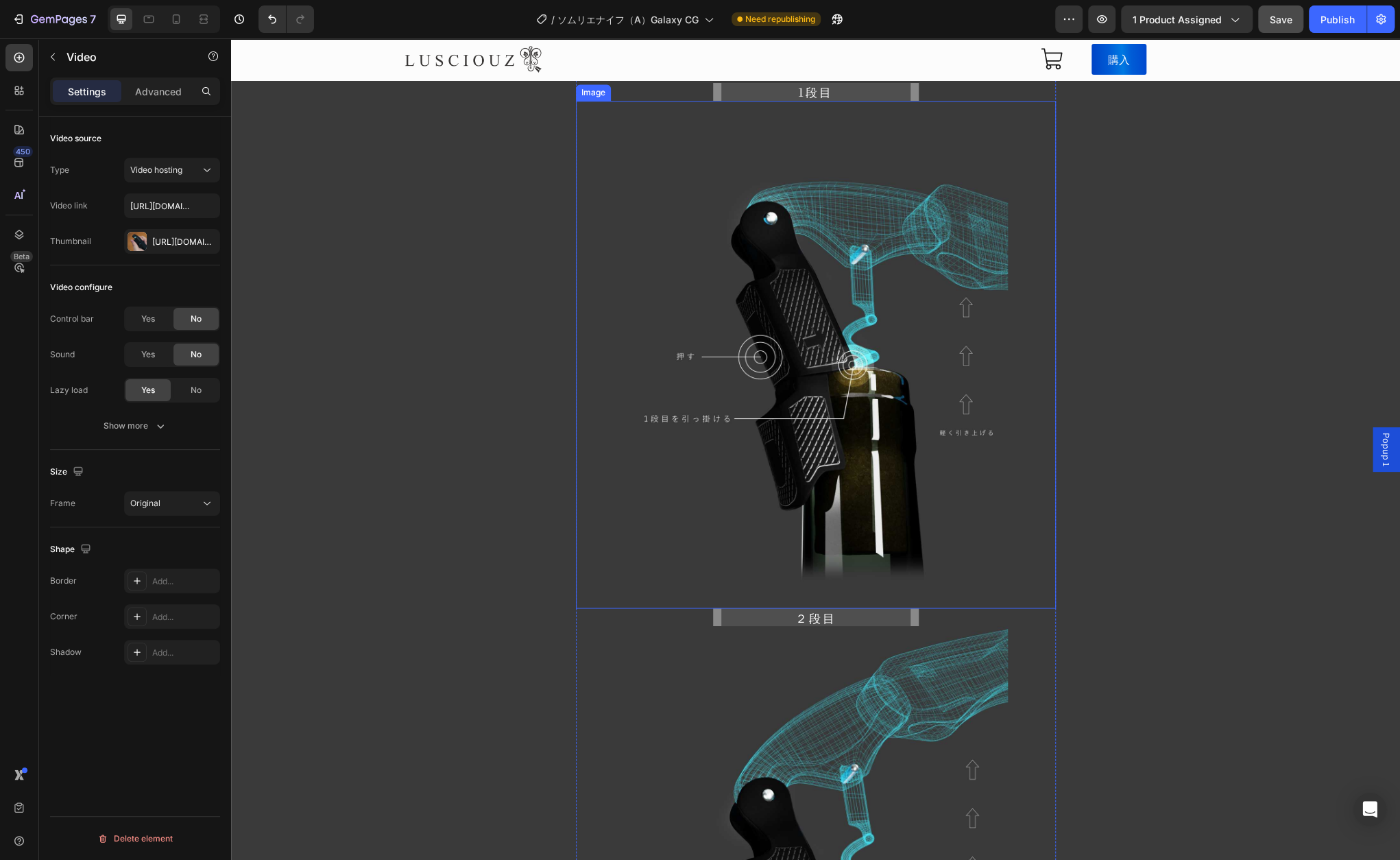
scroll to position [11795, 0]
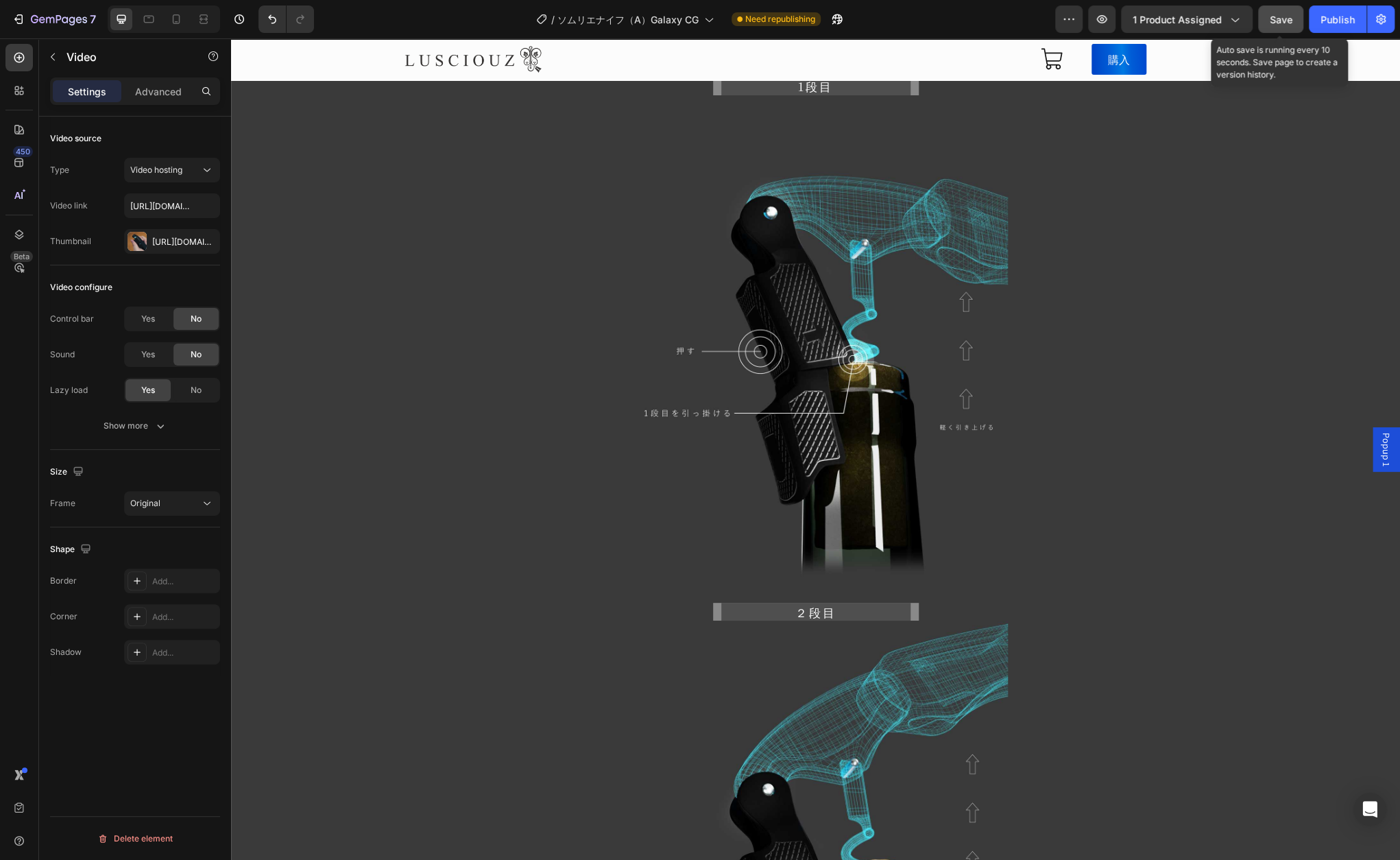
click at [1281, 20] on span "Save" at bounding box center [1280, 19] width 23 height 12
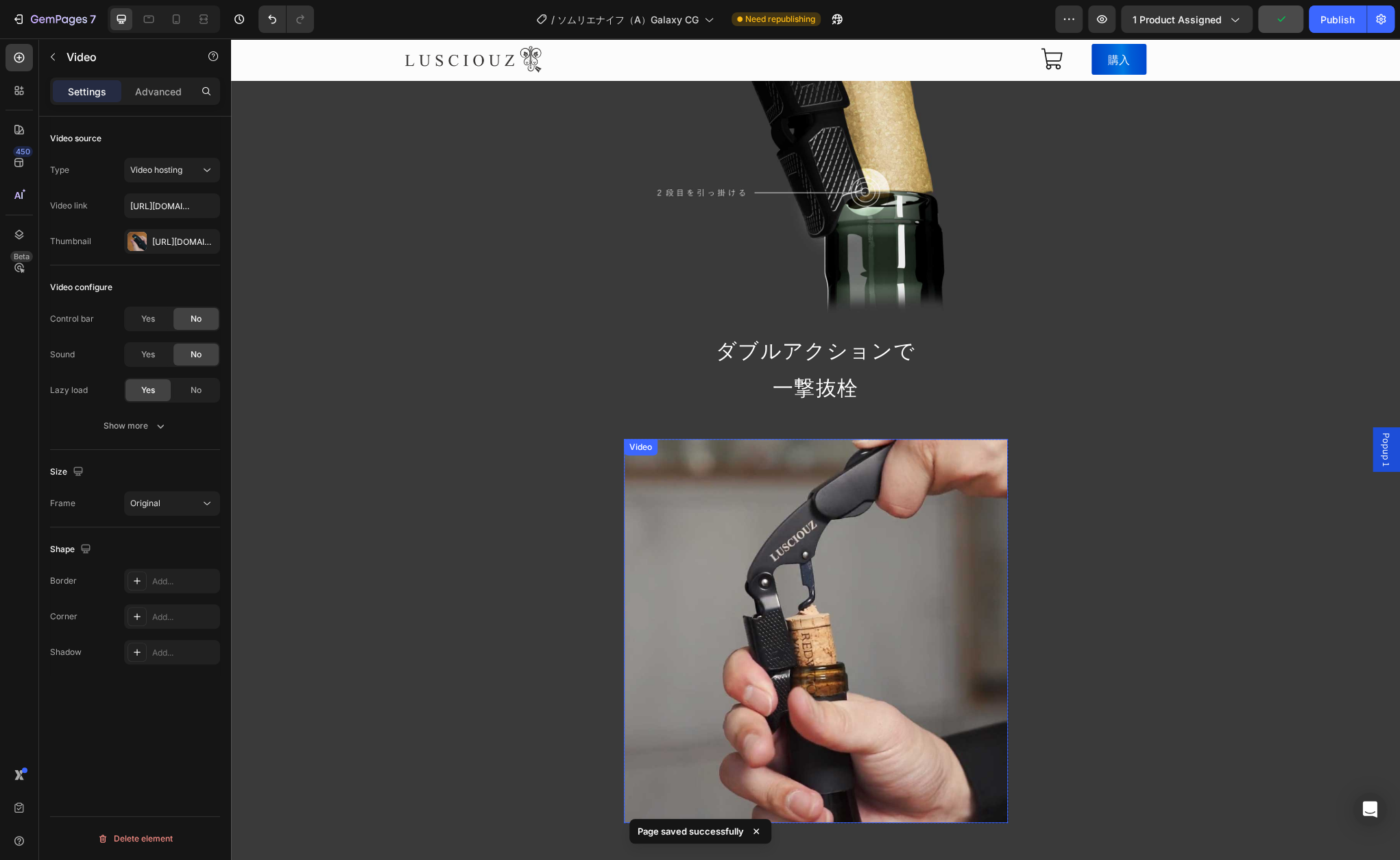
scroll to position [12755, 0]
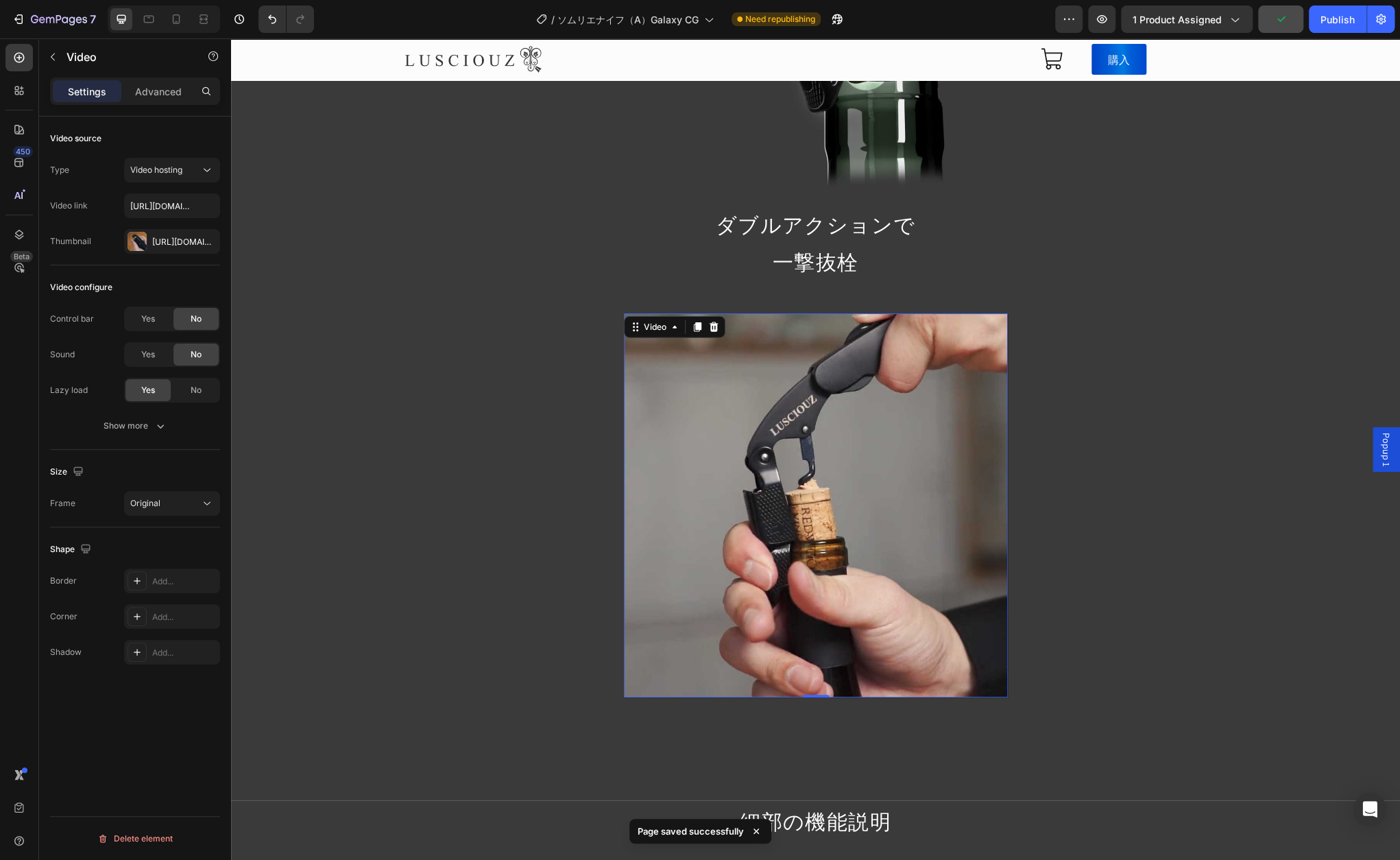
click at [903, 576] on video at bounding box center [815, 505] width 384 height 384
click at [157, 392] on div "Yes" at bounding box center [148, 390] width 45 height 22
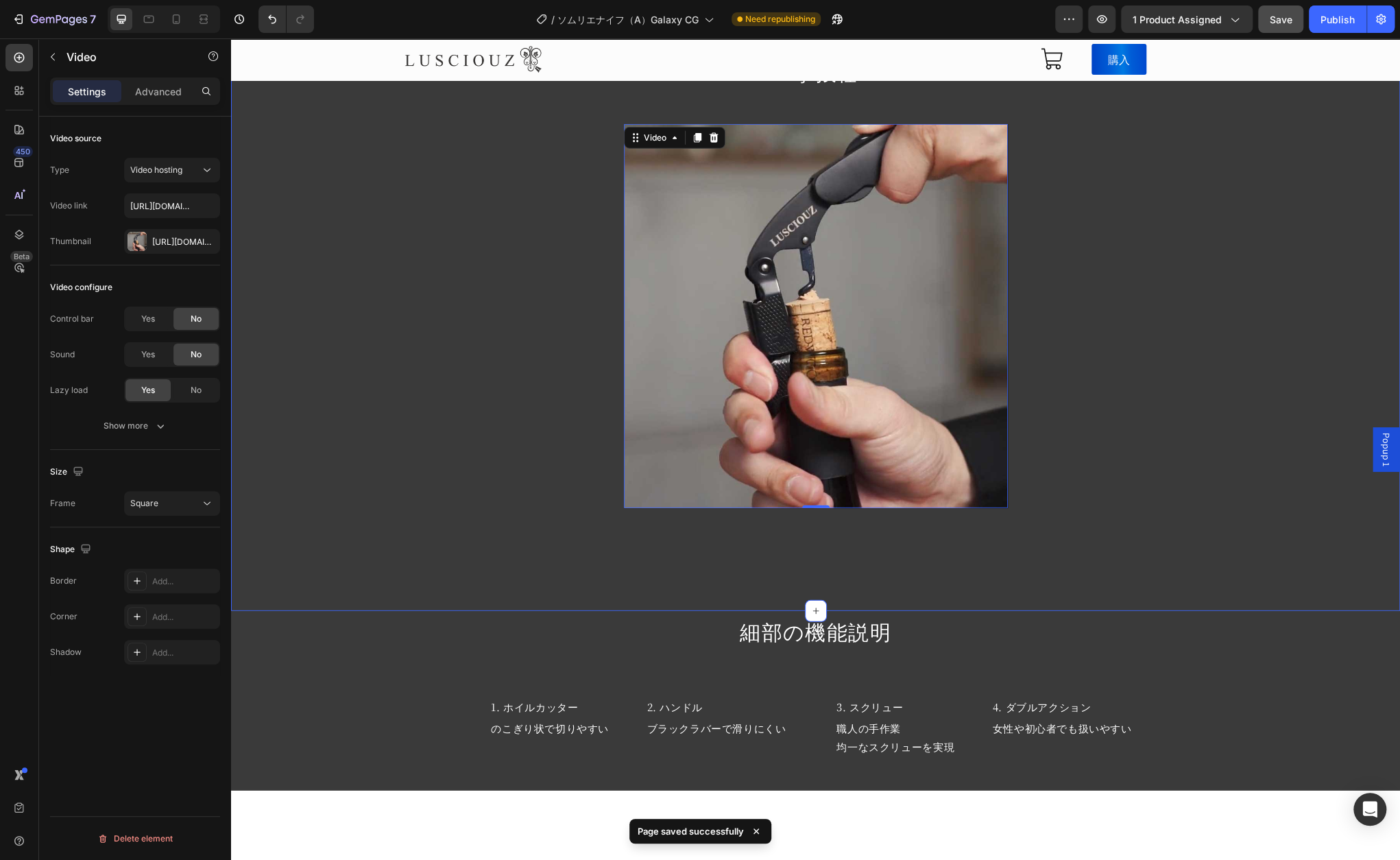
scroll to position [13029, 0]
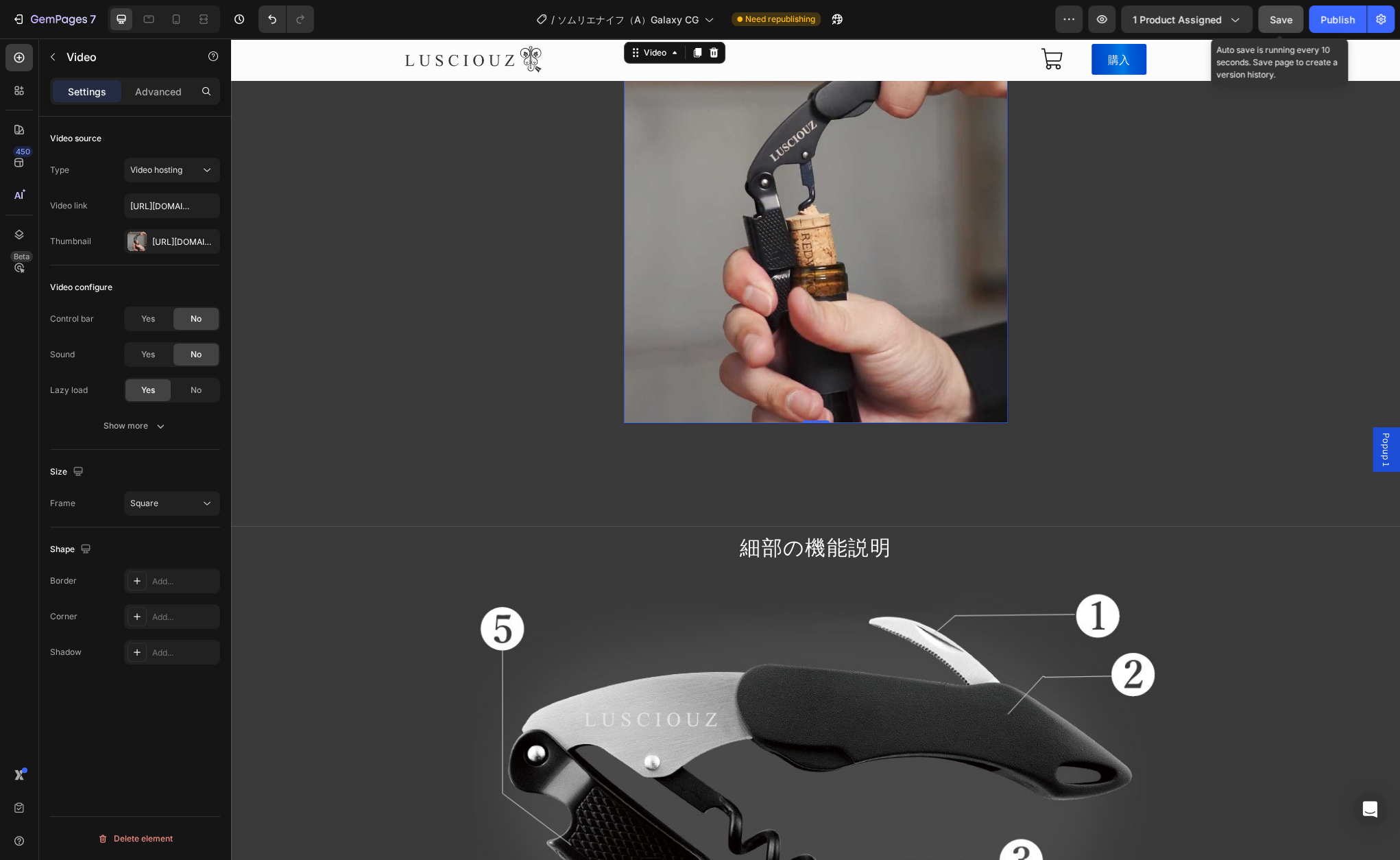
click at [1269, 5] on button "Save" at bounding box center [1280, 19] width 45 height 27
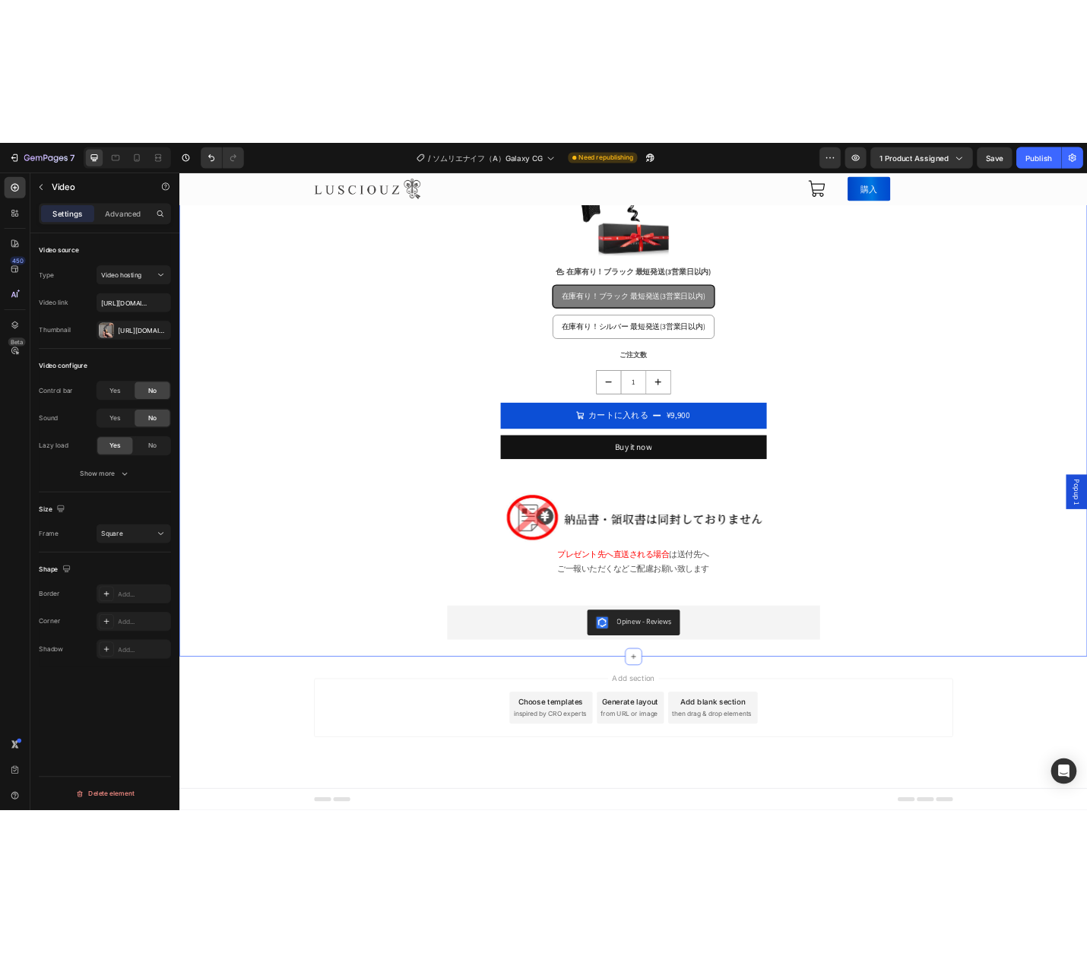
scroll to position [18449, 0]
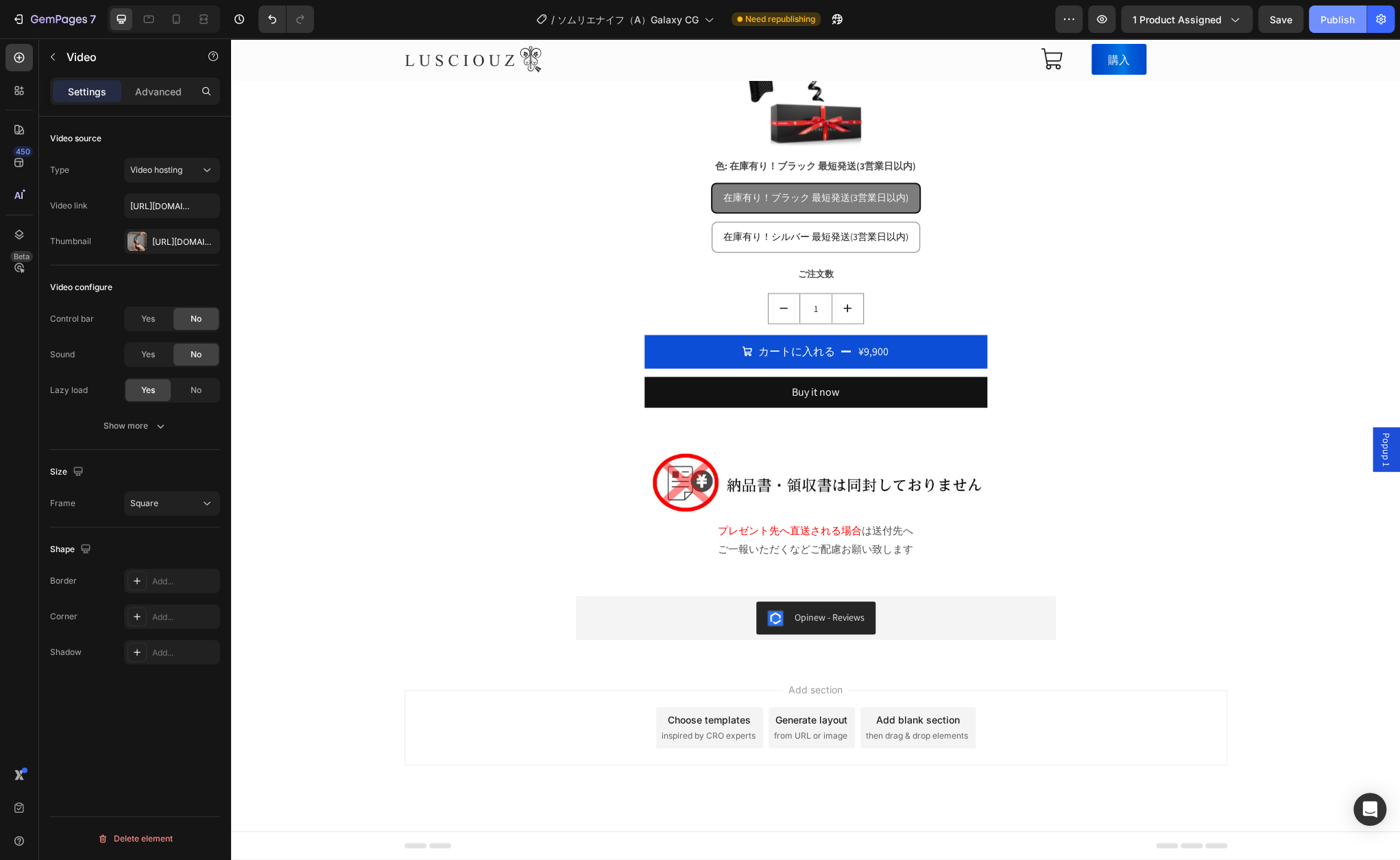
drag, startPoint x: 1333, startPoint y: 19, endPoint x: 1098, endPoint y: 7, distance: 235.3
click at [1333, 19] on div "Publish" at bounding box center [1338, 20] width 34 height 14
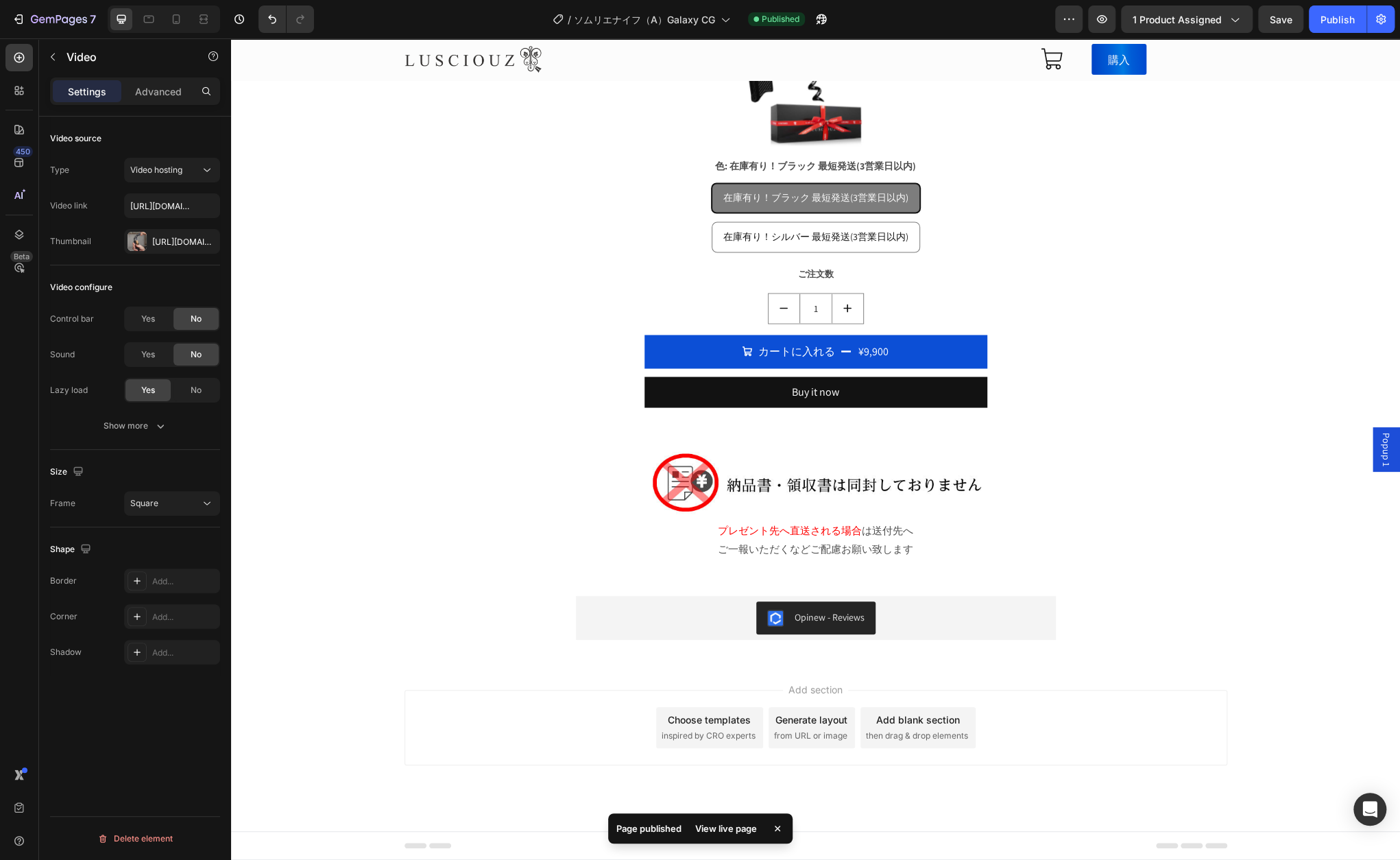
click at [752, 831] on div "View live page" at bounding box center [725, 828] width 78 height 19
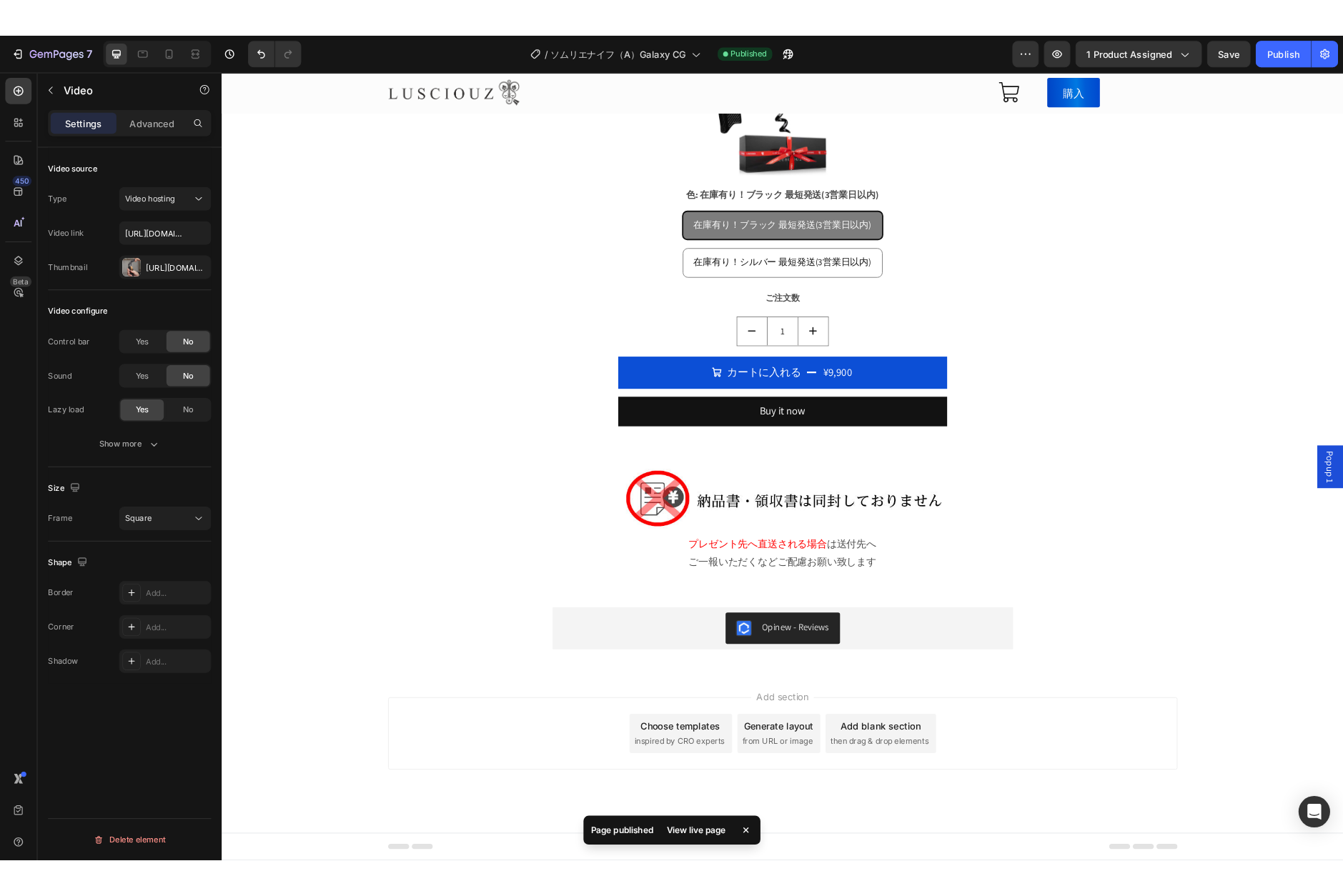
scroll to position [17262, 0]
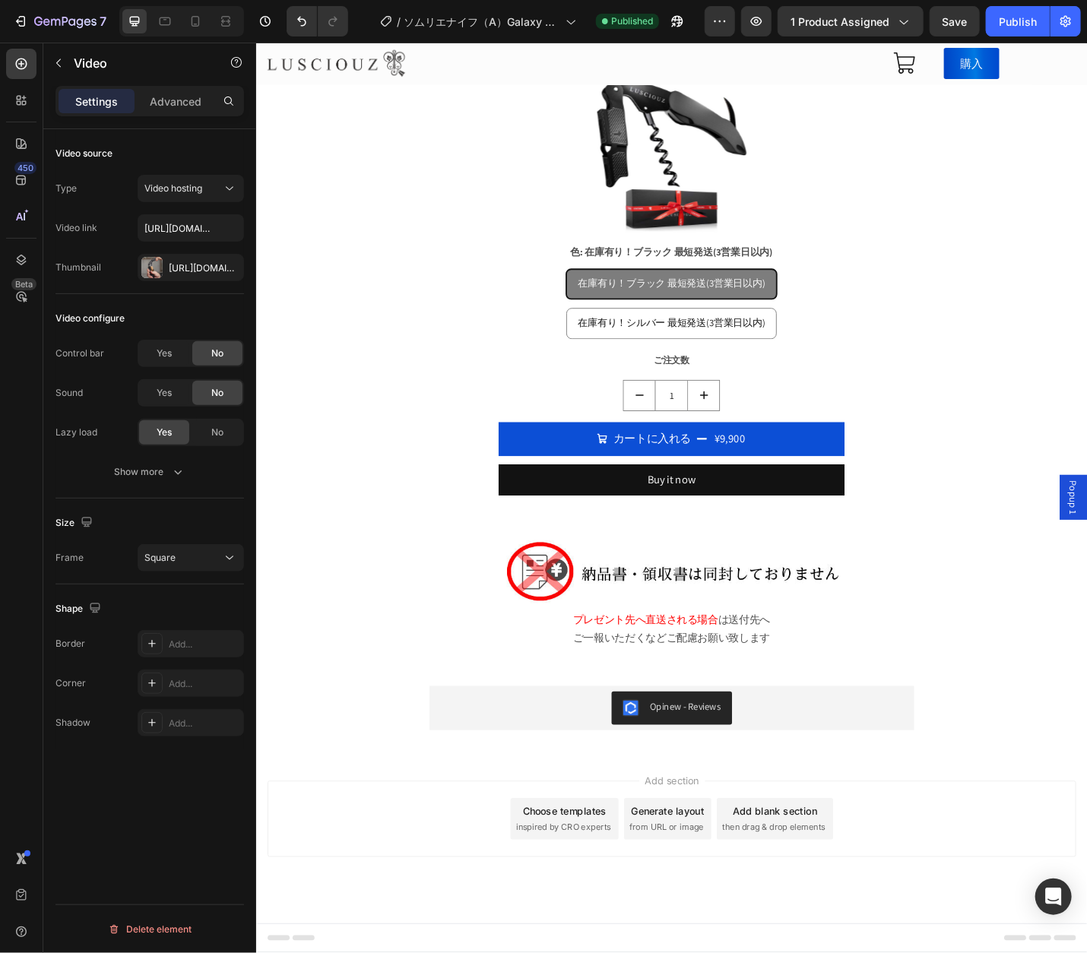
click at [982, 8] on div "Preview 1 product assigned Save Publish" at bounding box center [892, 21] width 376 height 30
click at [1024, 25] on div "Publish" at bounding box center [1017, 22] width 38 height 16
click at [561, 926] on div "View live page" at bounding box center [572, 917] width 87 height 21
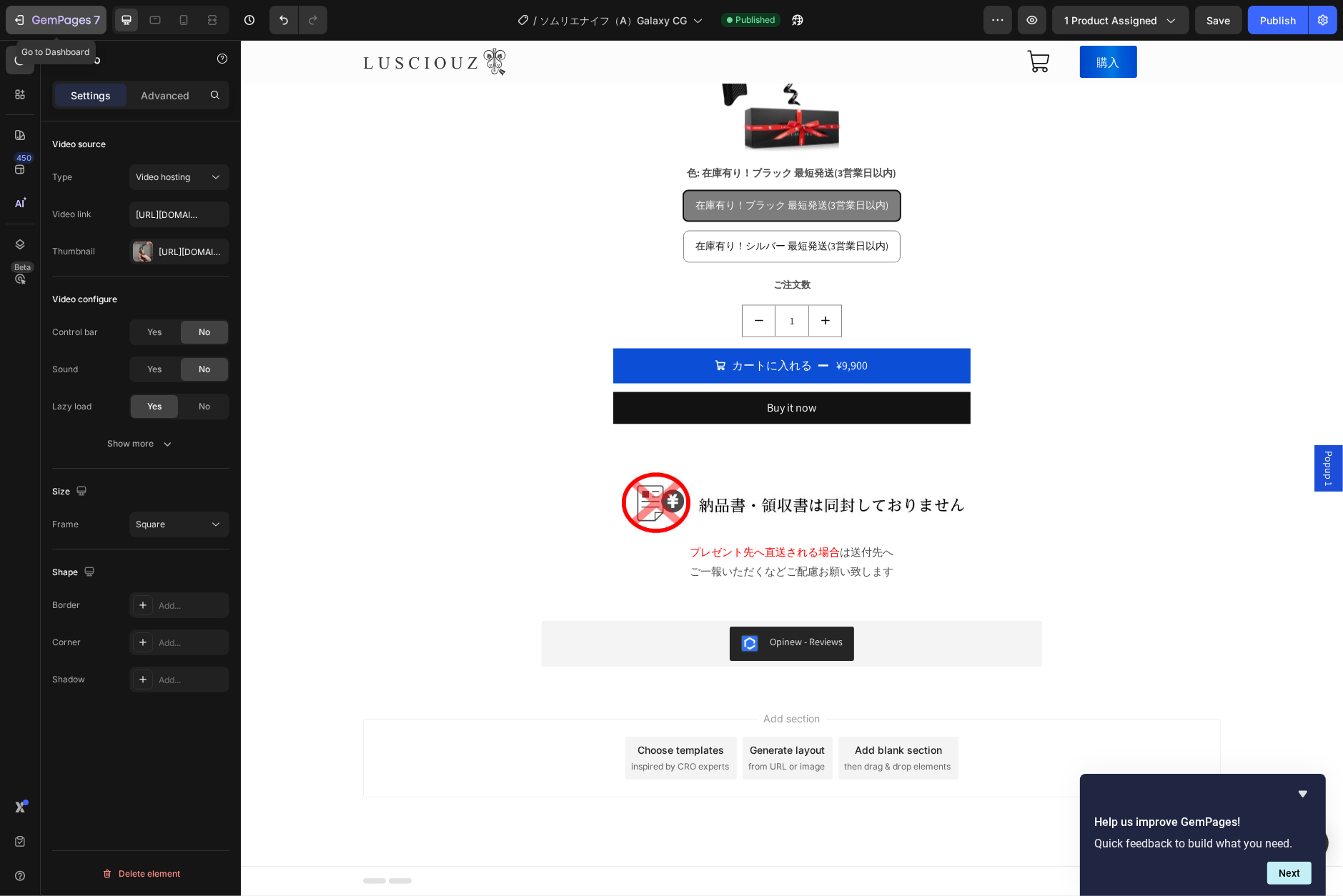
drag, startPoint x: 71, startPoint y: 24, endPoint x: 111, endPoint y: 43, distance: 44.3
click at [72, 24] on icon "button" at bounding box center [75, 22] width 7 height 9
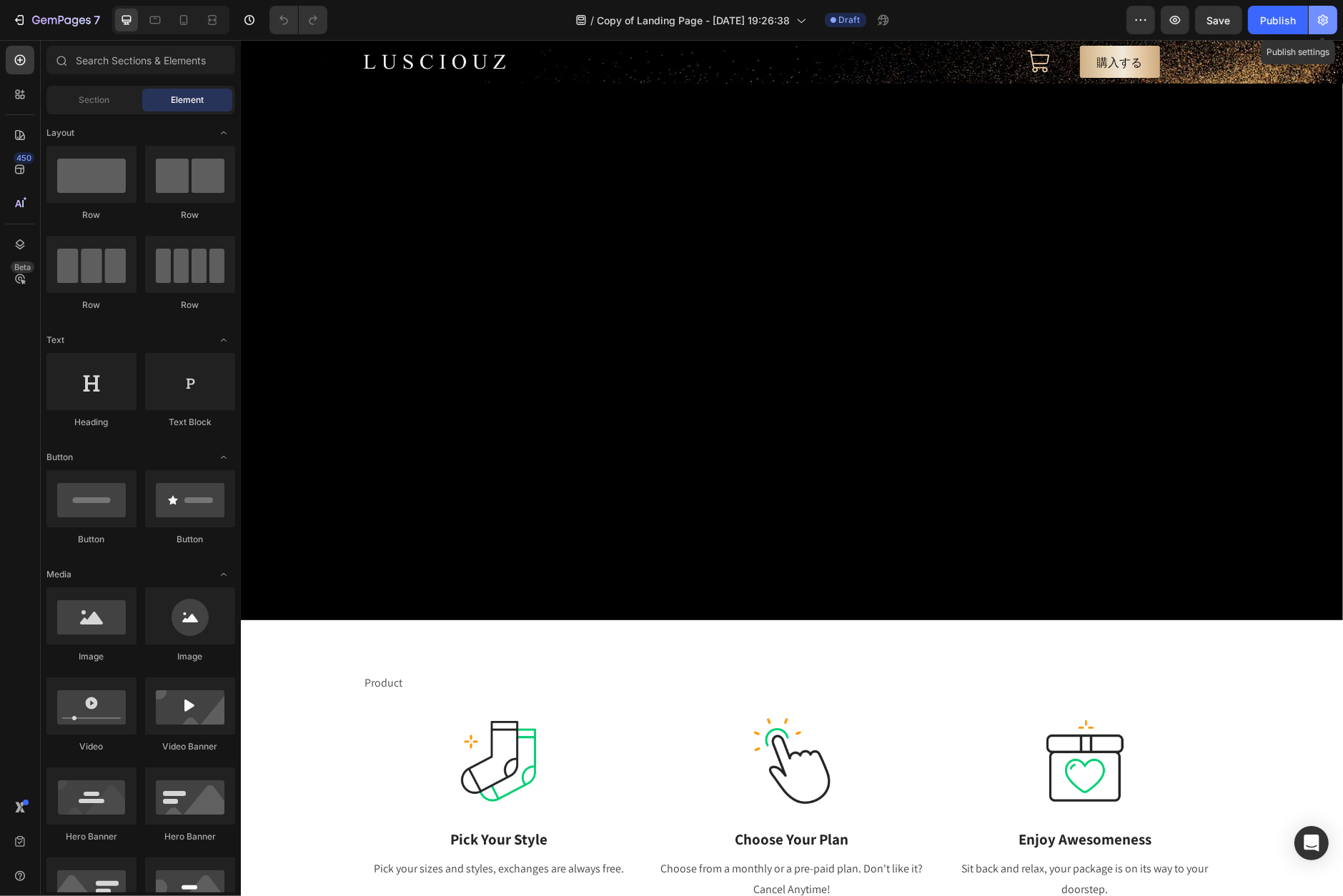
click at [1317, 23] on icon "button" at bounding box center [1322, 20] width 14 height 14
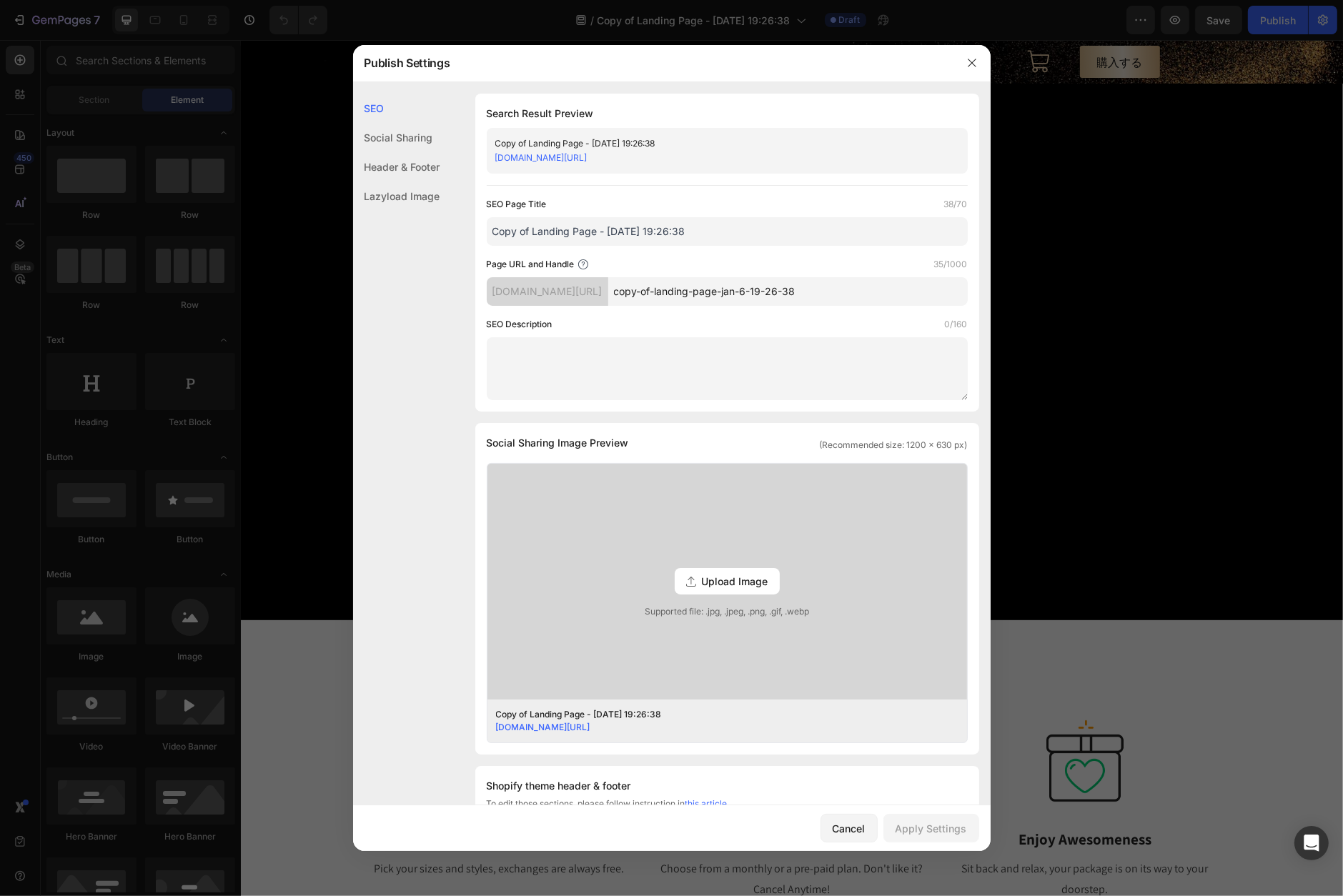
drag, startPoint x: 689, startPoint y: 291, endPoint x: 972, endPoint y: 274, distance: 283.5
click at [972, 274] on div "SEO Search Result Preview Copy of Landing Page - [DATE] 19:26:38 [DOMAIN_NAME][…" at bounding box center [672, 626] width 638 height 1065
click at [716, 291] on input "copy-of-landing-page-jan-6-19-26-38" at bounding box center [788, 291] width 359 height 28
click at [608, 291] on div "[DOMAIN_NAME][URL]" at bounding box center [546, 291] width 121 height 28
drag, startPoint x: 677, startPoint y: 289, endPoint x: 844, endPoint y: 293, distance: 167.0
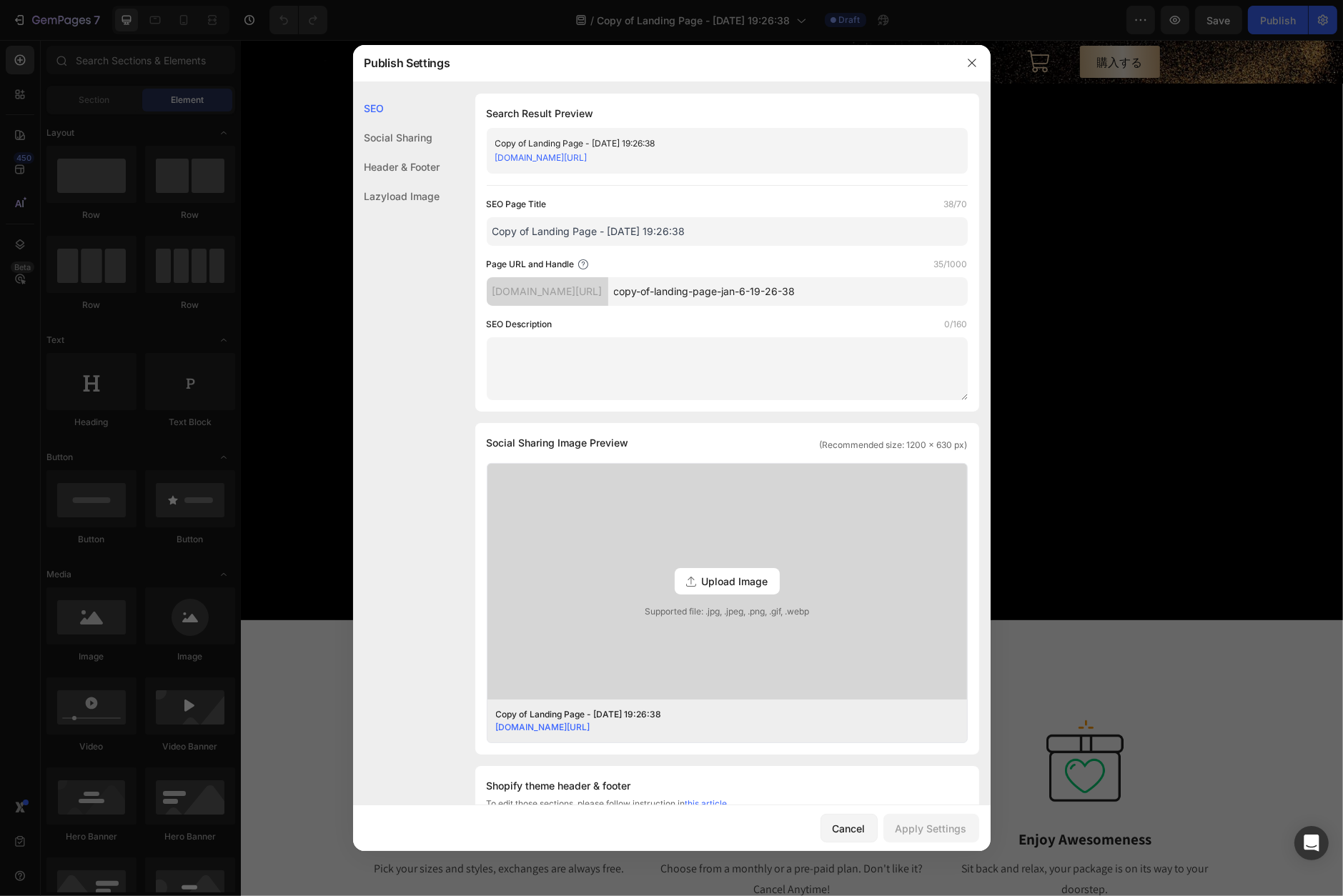
click at [844, 293] on div "[DOMAIN_NAME][URL] copy-of-landing-page-jan-6-19-26-38" at bounding box center [726, 291] width 481 height 28
drag, startPoint x: 869, startPoint y: 291, endPoint x: 668, endPoint y: 291, distance: 201.0
click at [668, 291] on div "[DOMAIN_NAME][URL] copy-of-landing-page-jan-6-19-26-38" at bounding box center [726, 291] width 481 height 28
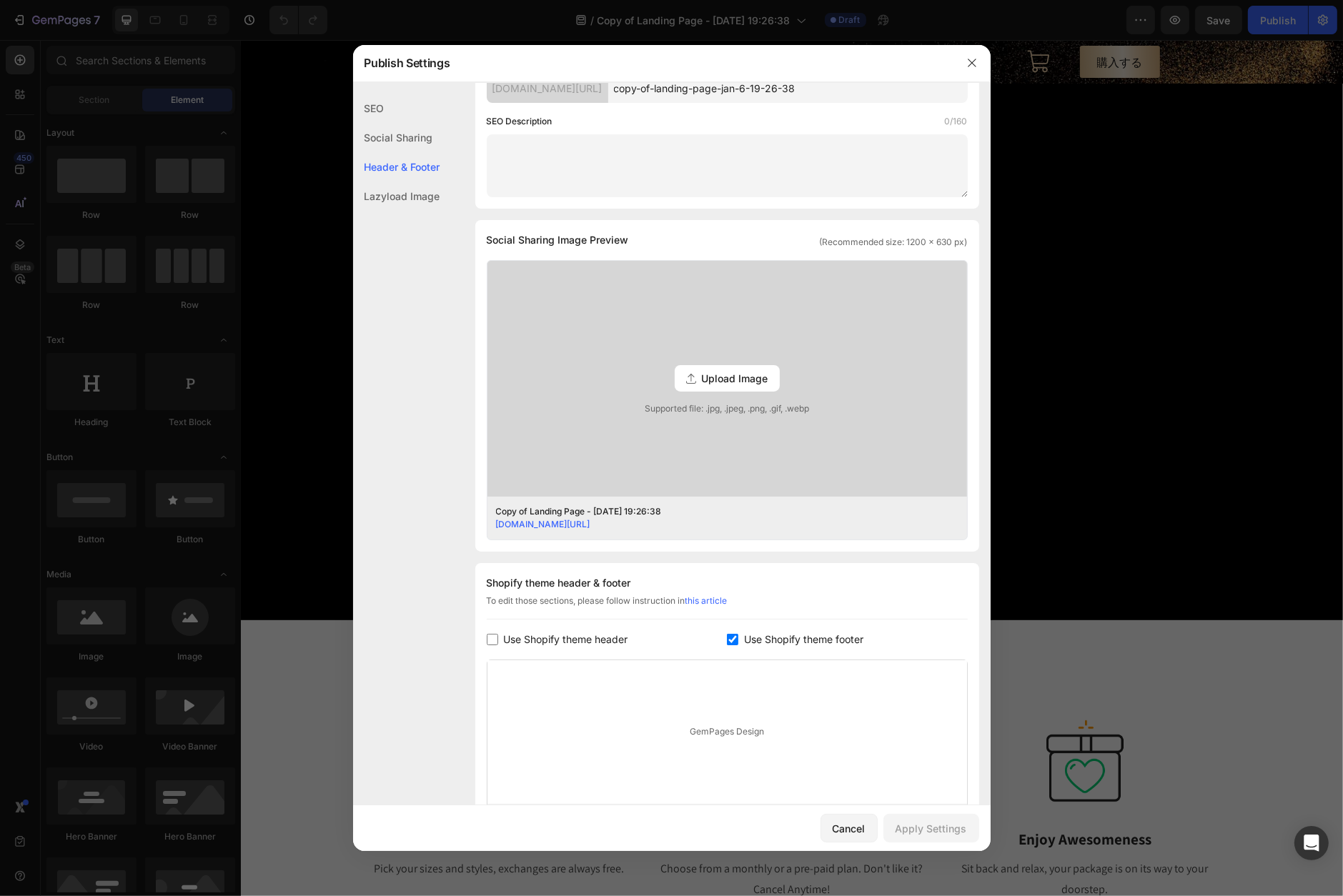
scroll to position [77, 0]
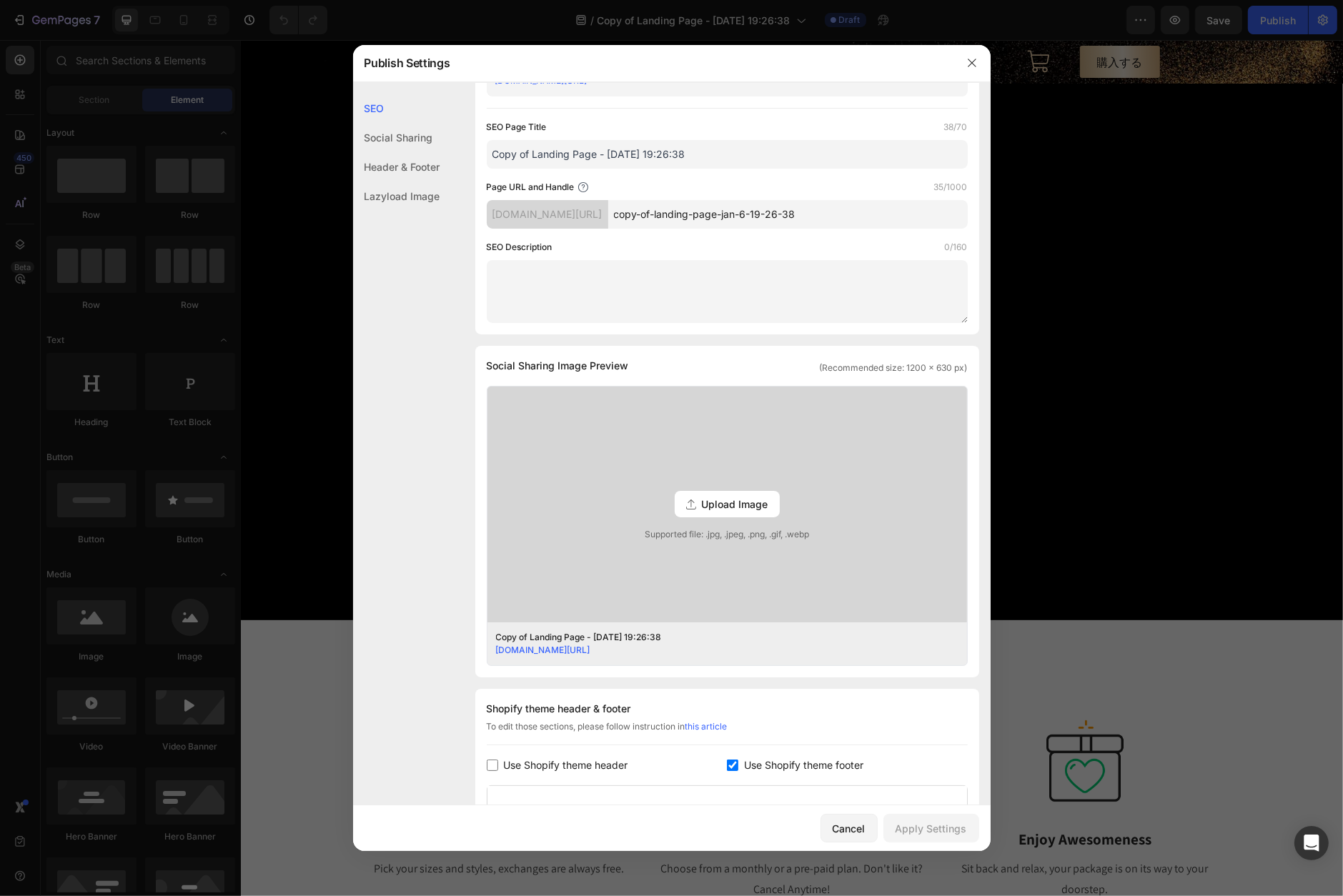
click at [403, 189] on div "Lazyload Image" at bounding box center [396, 196] width 87 height 29
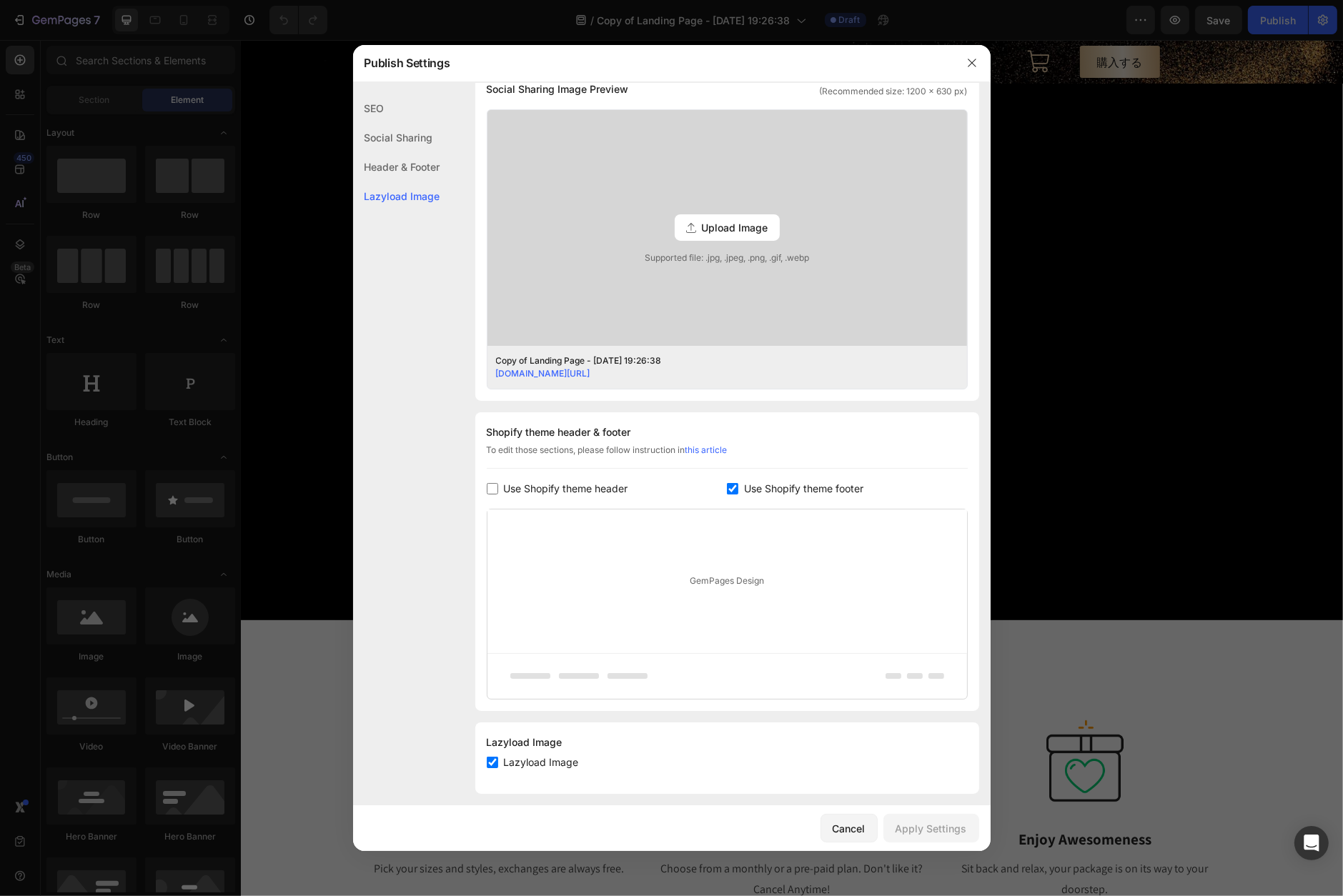
scroll to position [363, 0]
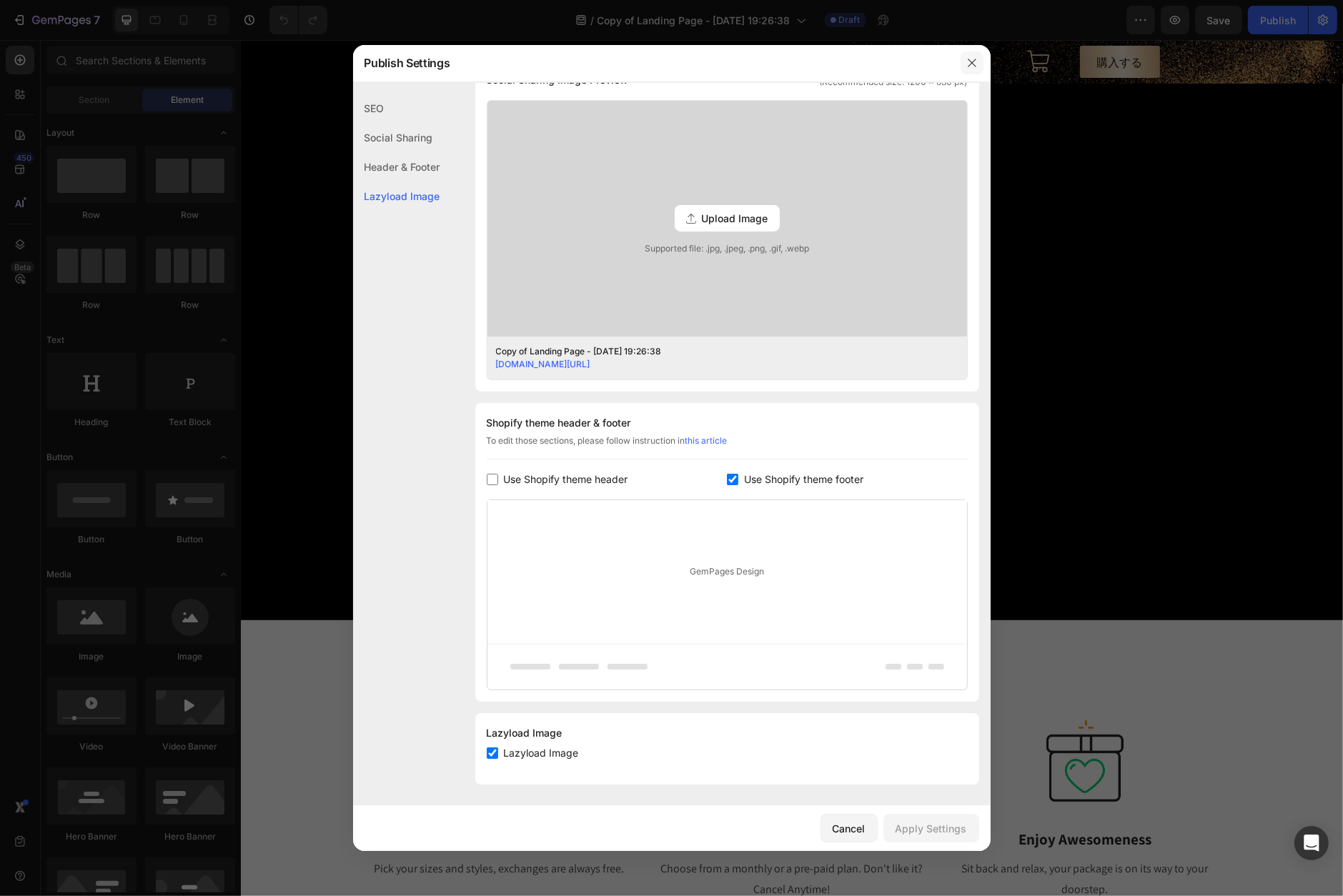
click at [972, 60] on icon "button" at bounding box center [972, 63] width 11 height 11
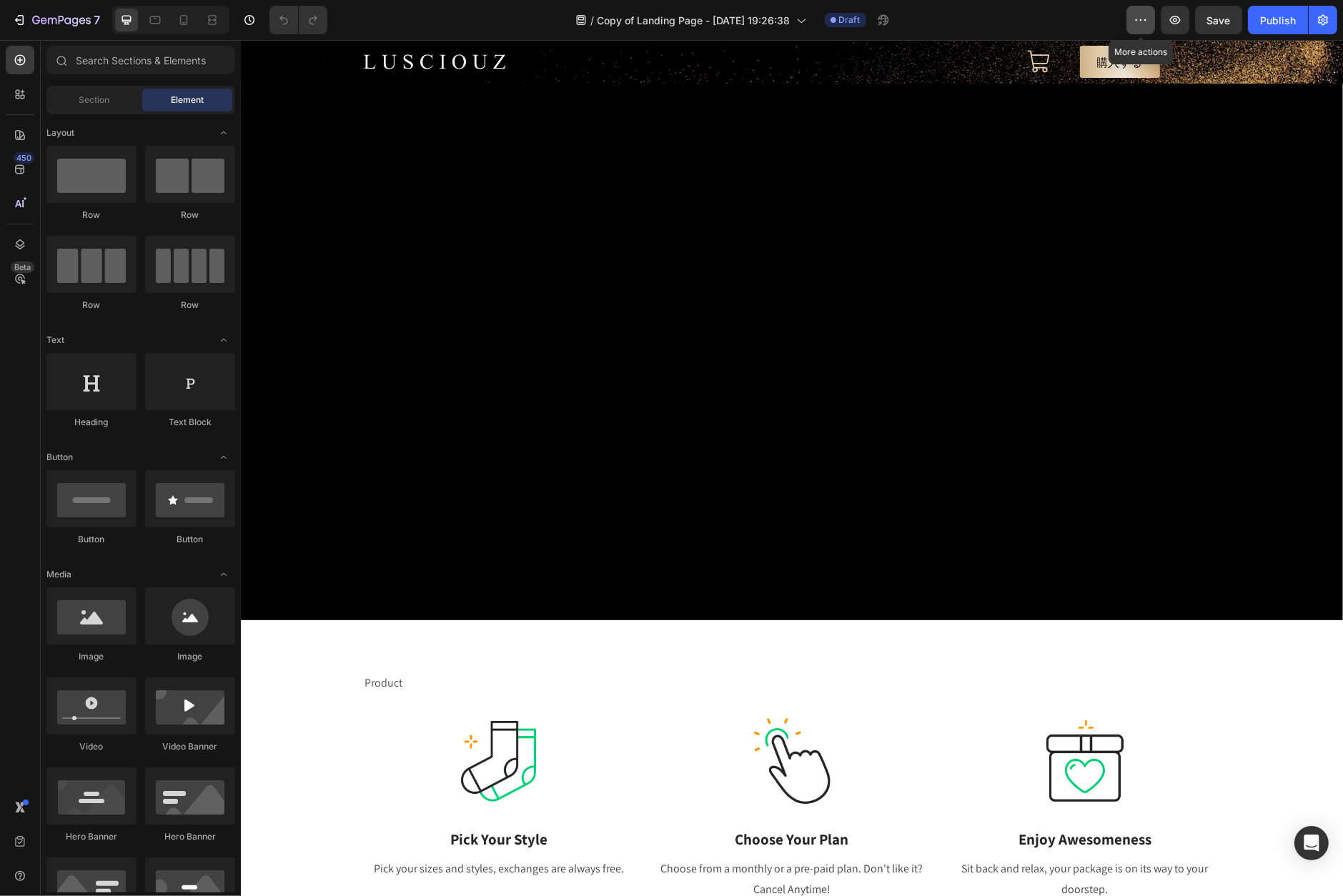
click at [1145, 20] on icon "button" at bounding box center [1140, 20] width 14 height 14
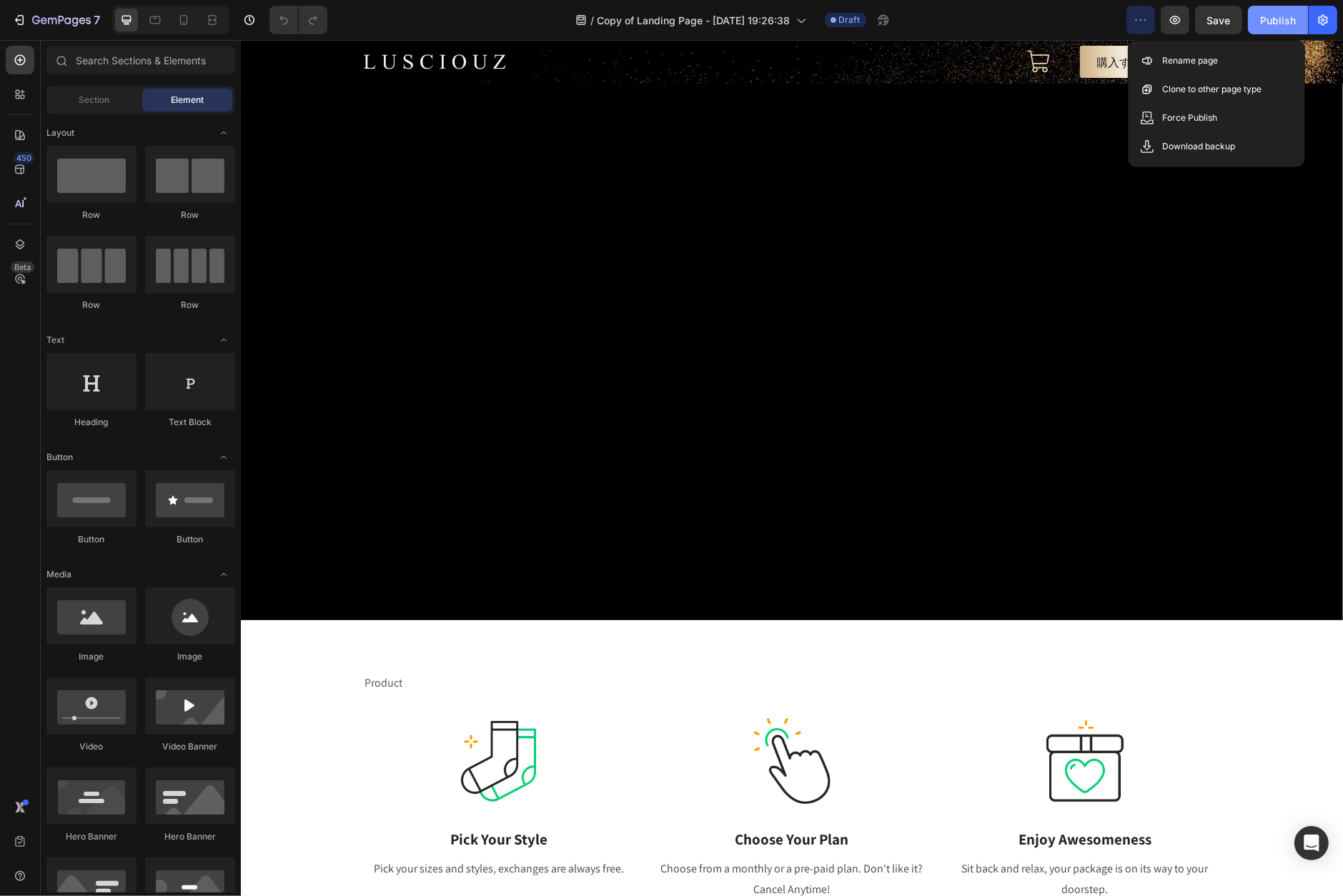
click at [1284, 20] on div "Publish" at bounding box center [1278, 21] width 36 height 15
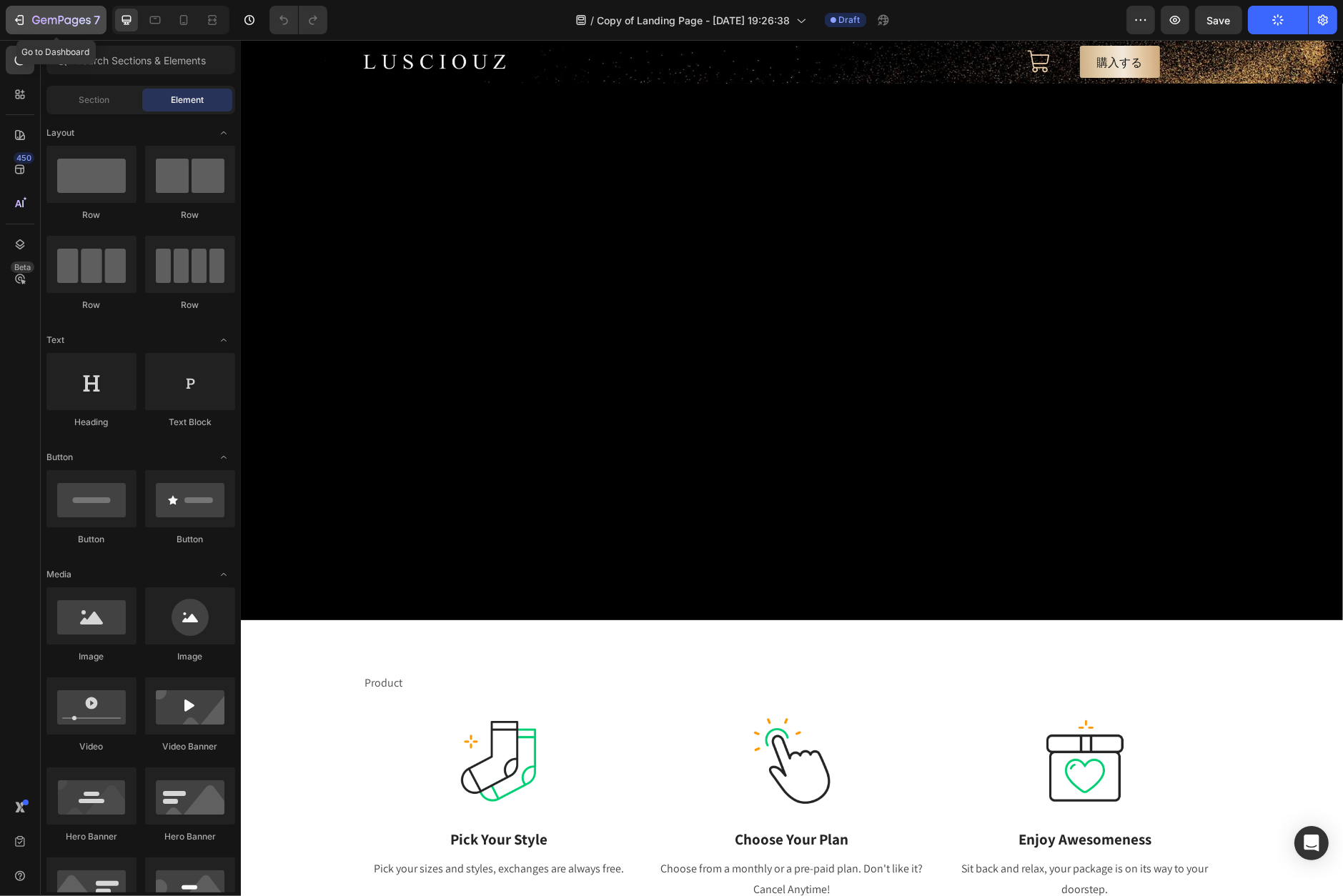
click at [71, 17] on icon "button" at bounding box center [61, 21] width 58 height 12
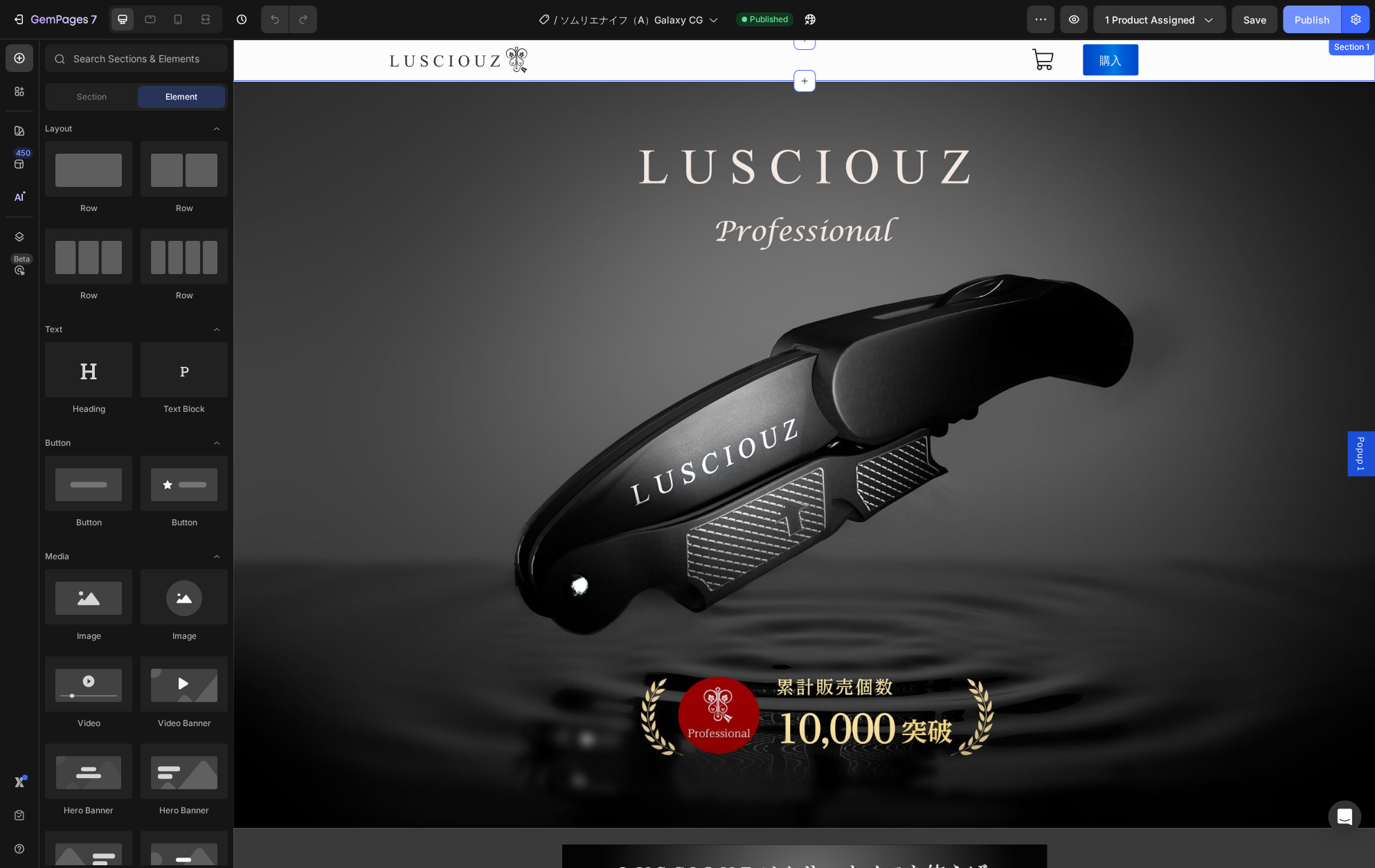
click at [1309, 27] on button "Publish" at bounding box center [1312, 19] width 58 height 27
click at [729, 832] on div "View live page" at bounding box center [713, 835] width 79 height 19
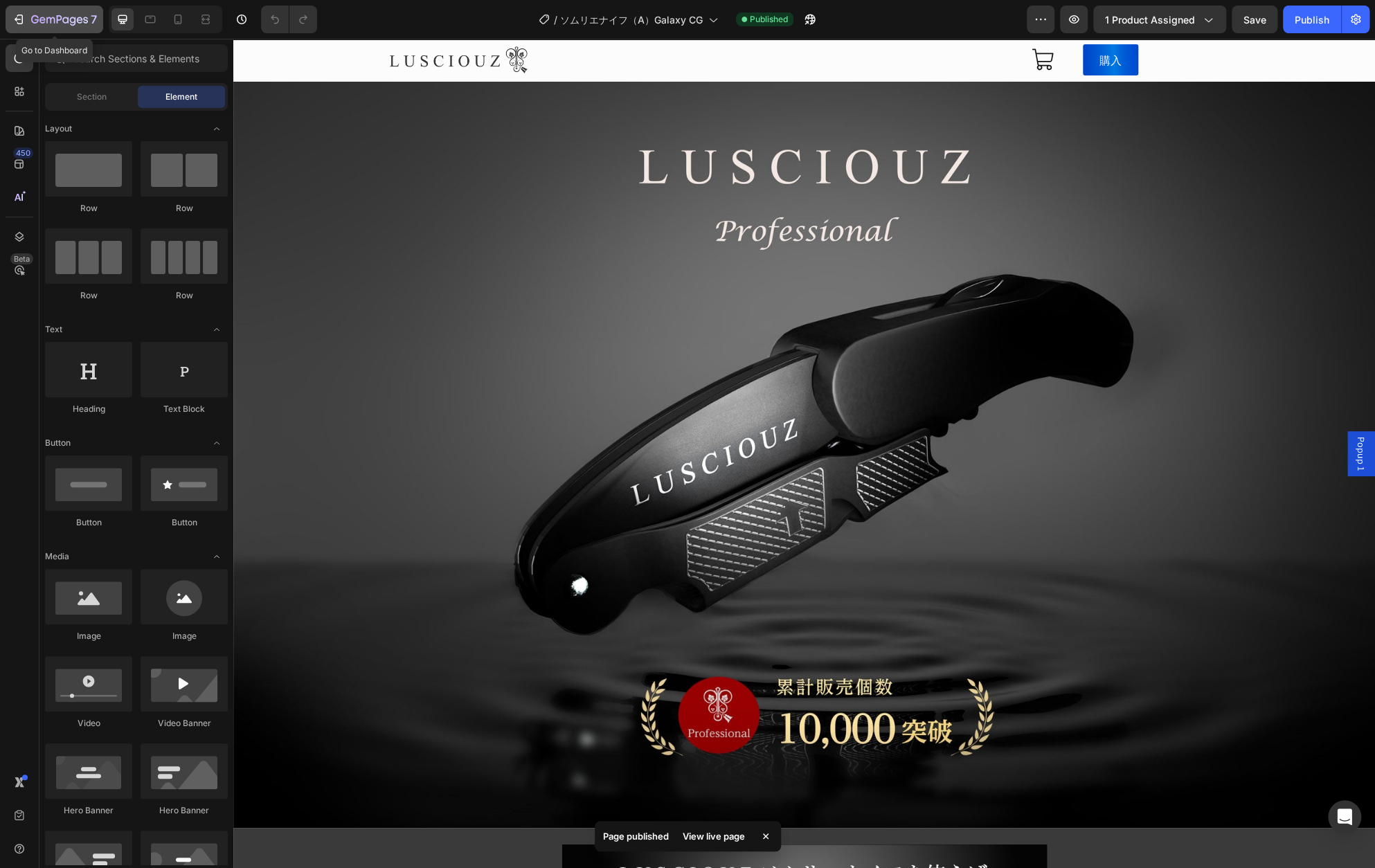
drag, startPoint x: 53, startPoint y: 23, endPoint x: 418, endPoint y: 15, distance: 365.1
click at [53, 23] on icon "button" at bounding box center [59, 20] width 56 height 12
click at [1311, 25] on div "Publish" at bounding box center [1312, 20] width 35 height 15
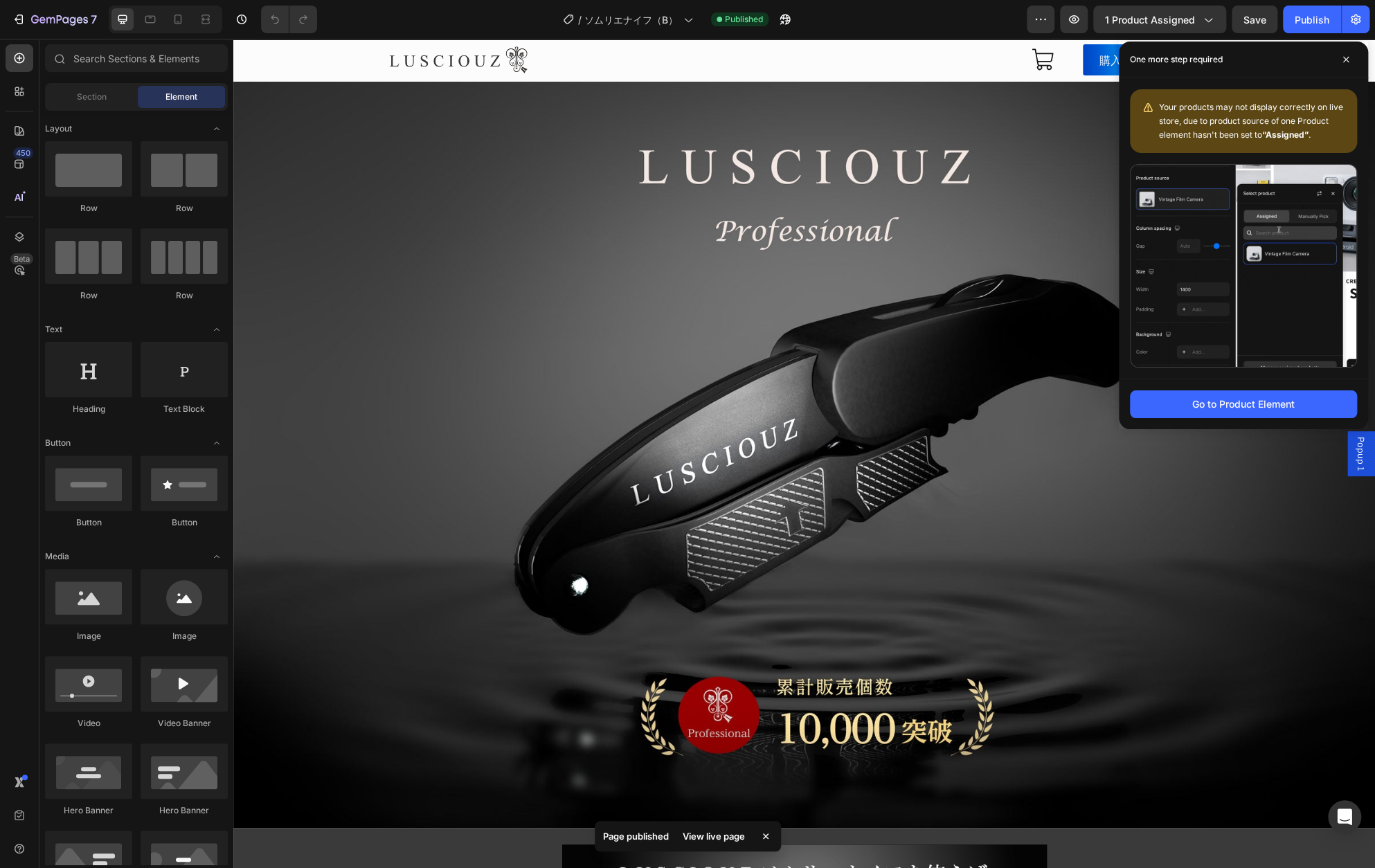
click at [699, 838] on div "View live page" at bounding box center [713, 835] width 79 height 19
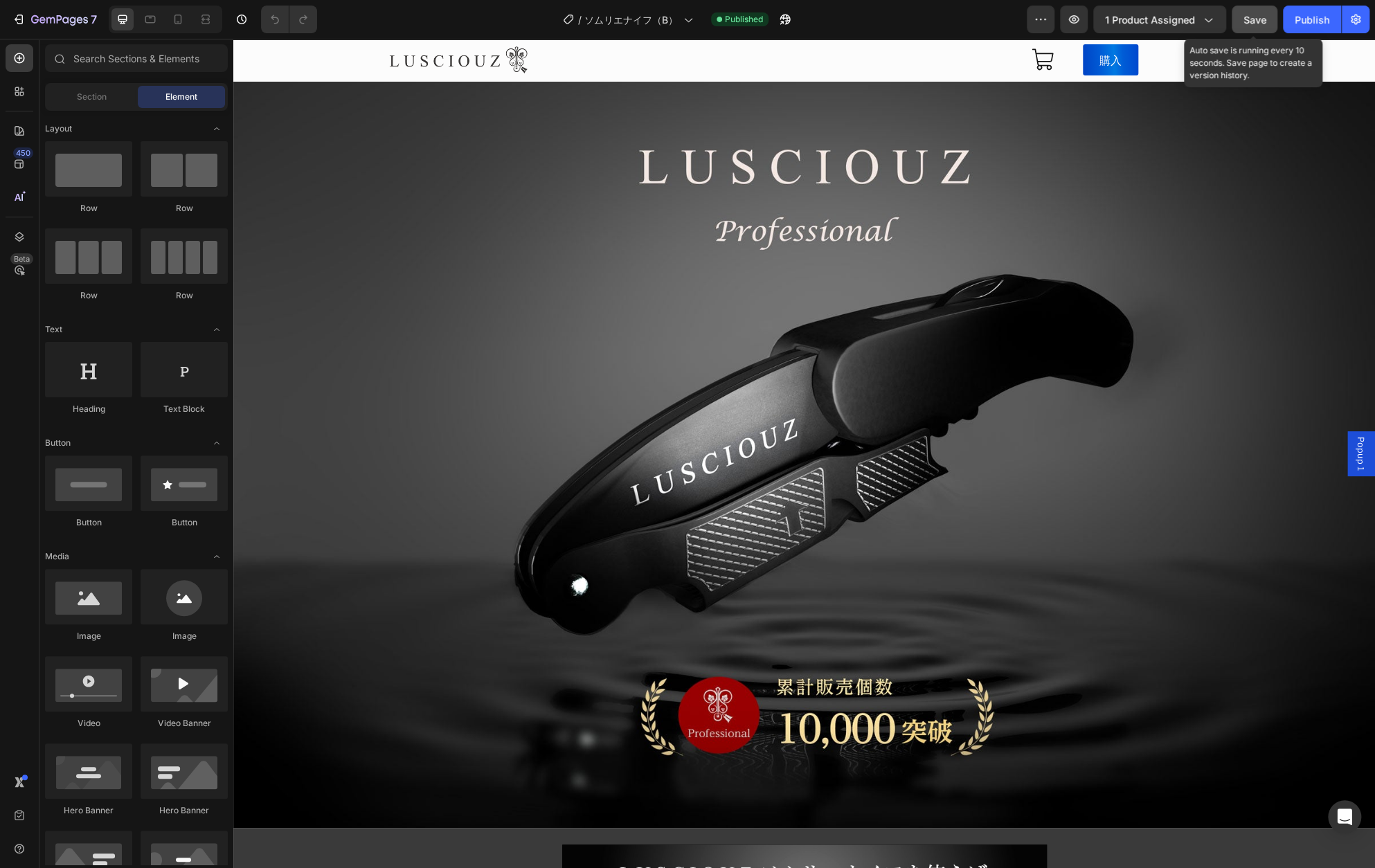
click at [1236, 21] on button "Save" at bounding box center [1255, 19] width 46 height 27
click at [1299, 25] on div "Publish" at bounding box center [1312, 20] width 35 height 15
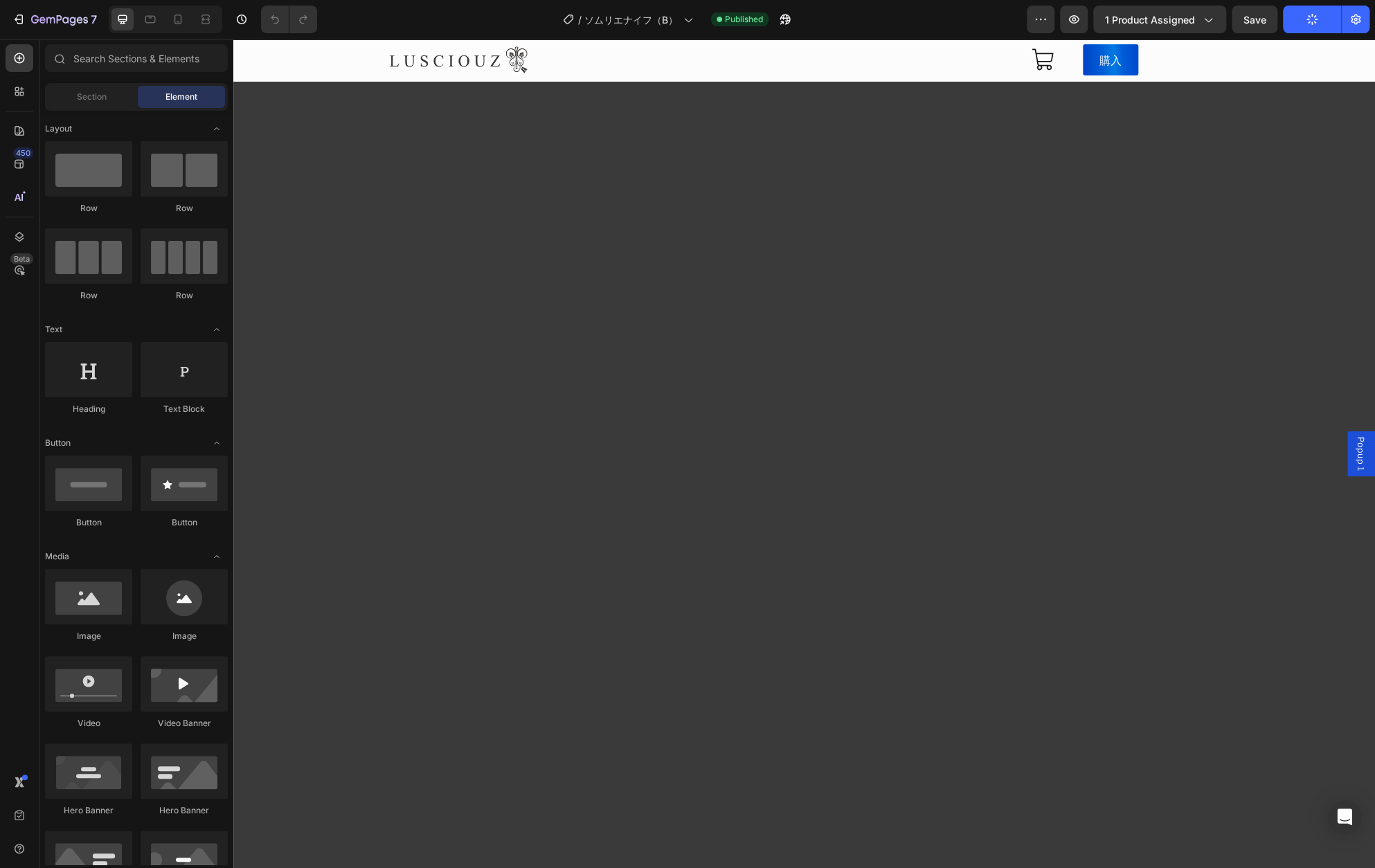
scroll to position [4083, 0]
click at [77, 26] on div "7" at bounding box center [64, 19] width 66 height 16
